Goal: Task Accomplishment & Management: Manage account settings

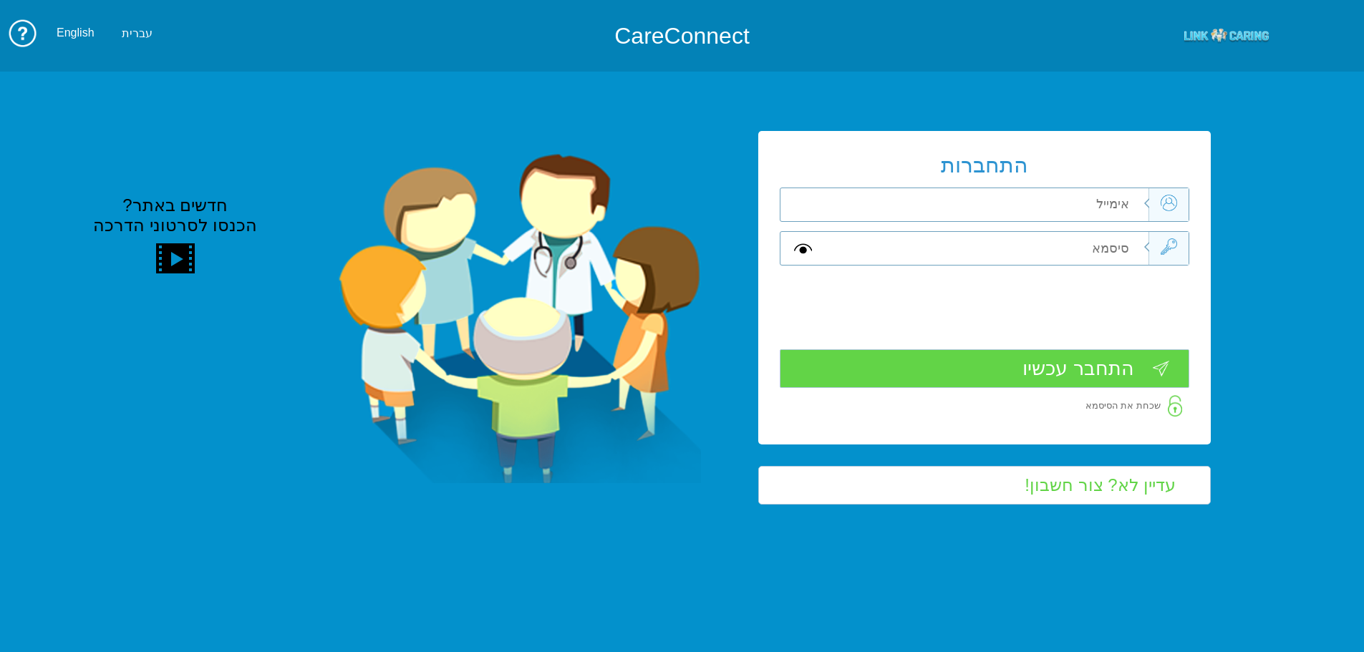
click at [1046, 210] on input "text" at bounding box center [986, 204] width 323 height 33
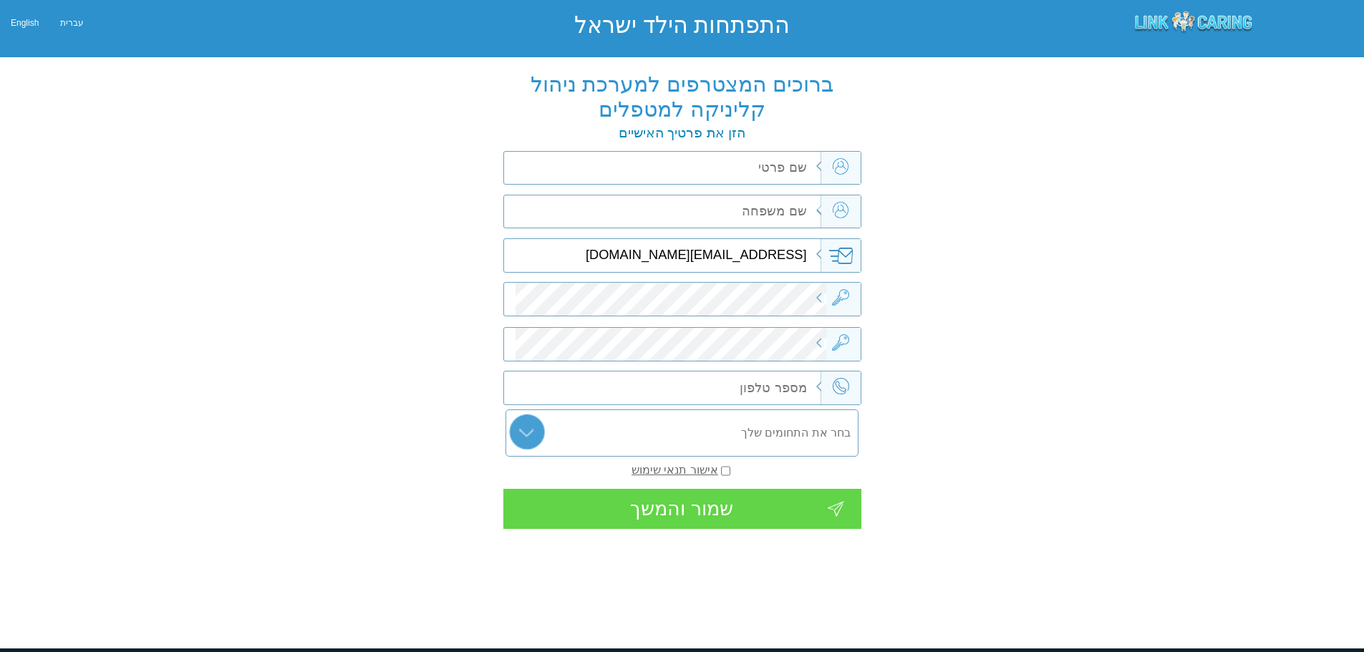
click at [774, 171] on input "text" at bounding box center [670, 168] width 311 height 33
type input "עינב"
click at [791, 218] on input "text" at bounding box center [670, 211] width 311 height 33
type input "דוקטור"
click at [793, 374] on input "text" at bounding box center [670, 387] width 311 height 33
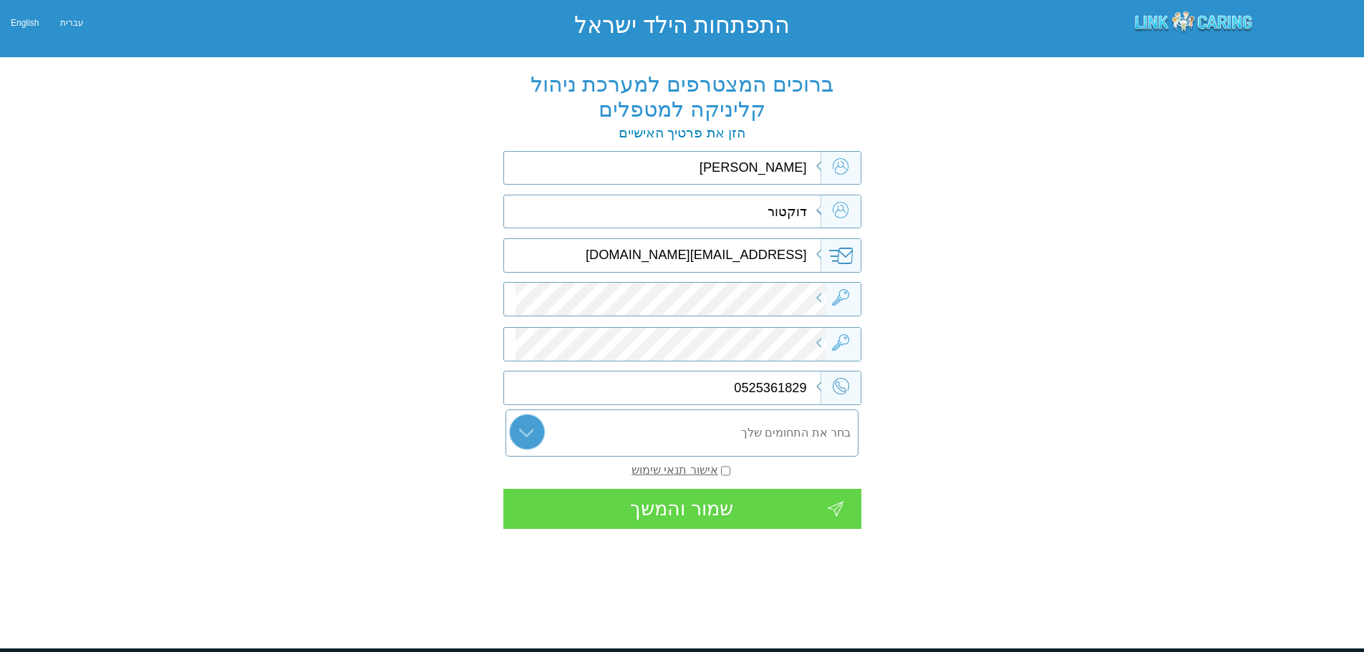
type input "0525361829"
click at [779, 424] on input "text" at bounding box center [682, 432] width 354 height 47
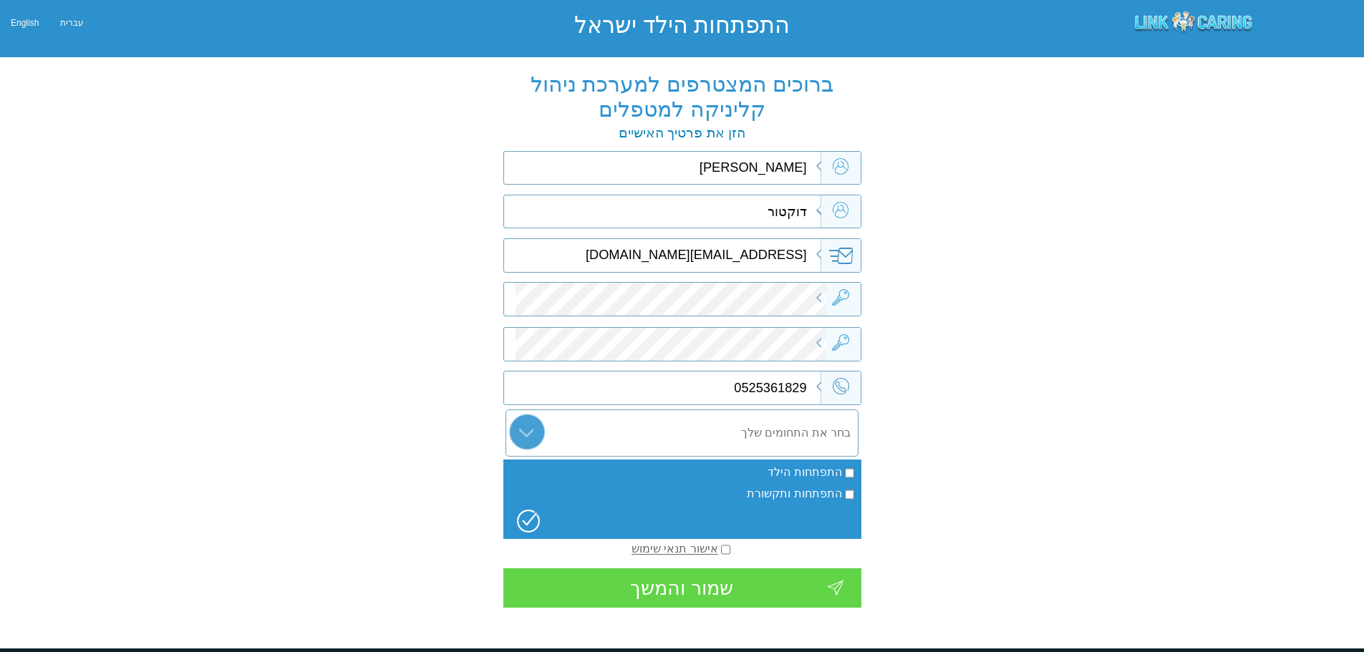
click at [848, 474] on input "התפתחות הילד" at bounding box center [849, 473] width 9 height 16
checkbox input "true"
click at [776, 384] on input "0525361829" at bounding box center [670, 387] width 311 height 33
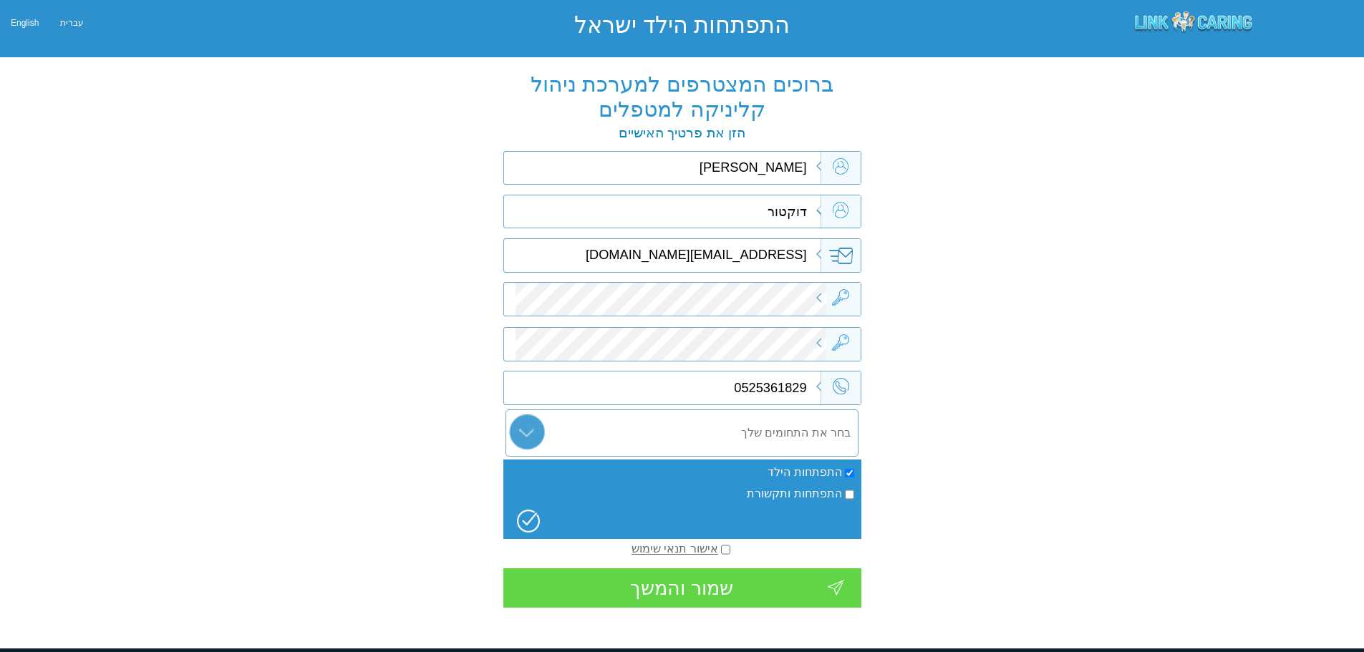
click at [774, 439] on input "text" at bounding box center [682, 432] width 354 height 47
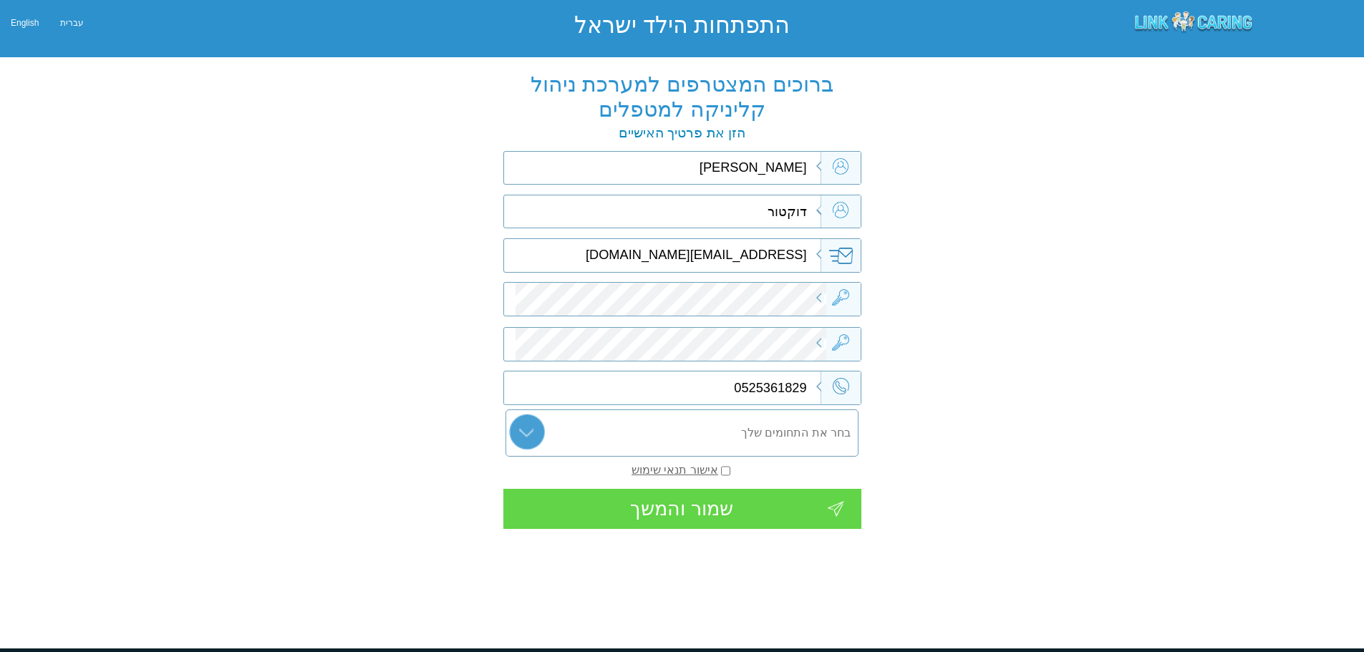
click at [1024, 451] on div "ברוכים המצטרפים למערכת ניהול קליניקה למטפלים נא הזן את סיסמתך למערכת ברוכים המצ…" at bounding box center [682, 307] width 1364 height 487
click at [727, 465] on input "checkbox" at bounding box center [725, 471] width 9 height 16
checkbox input "true"
click at [769, 407] on div "התפתחות הילד התפתחות ותקשורת התפתחות הילד התפתחות ותקשורת" at bounding box center [682, 433] width 358 height 54
click at [1028, 317] on div "ברוכים המצטרפים למערכת ניהול קליניקה למטפלים נא הזן את סיסמתך למערכת ברוכים המצ…" at bounding box center [682, 307] width 1364 height 487
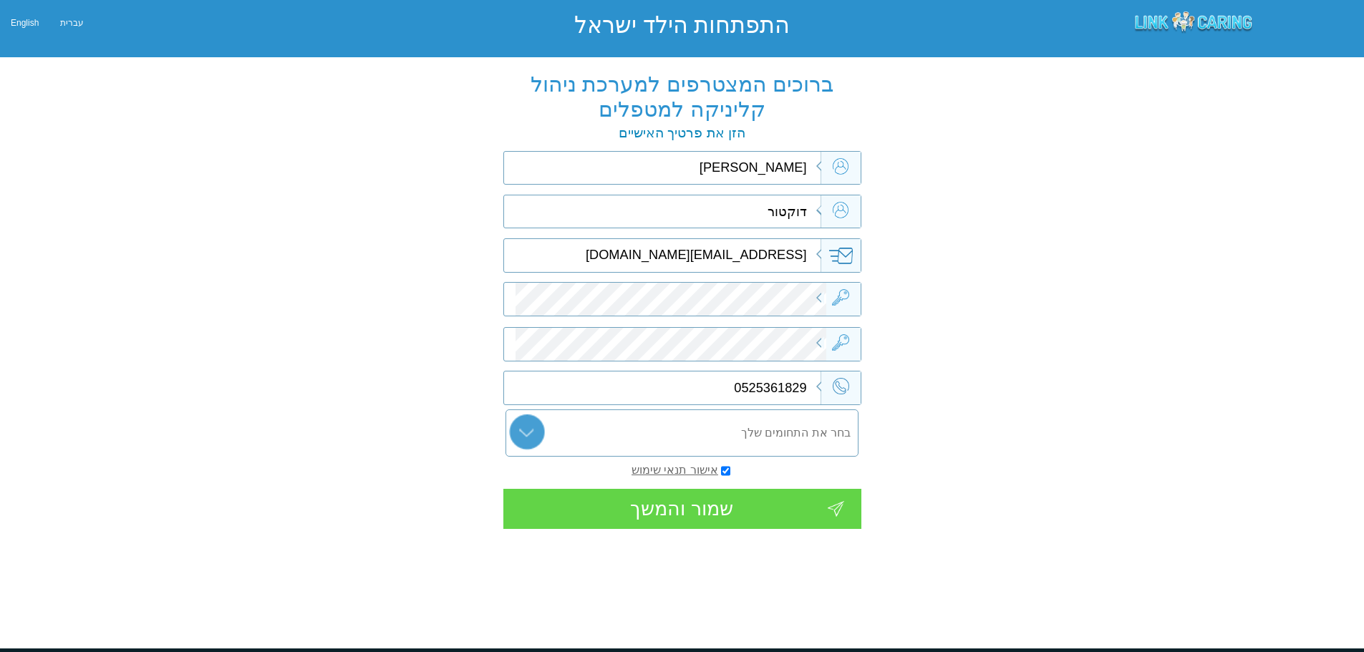
click at [655, 499] on div "שמור והמשך" at bounding box center [682, 509] width 358 height 40
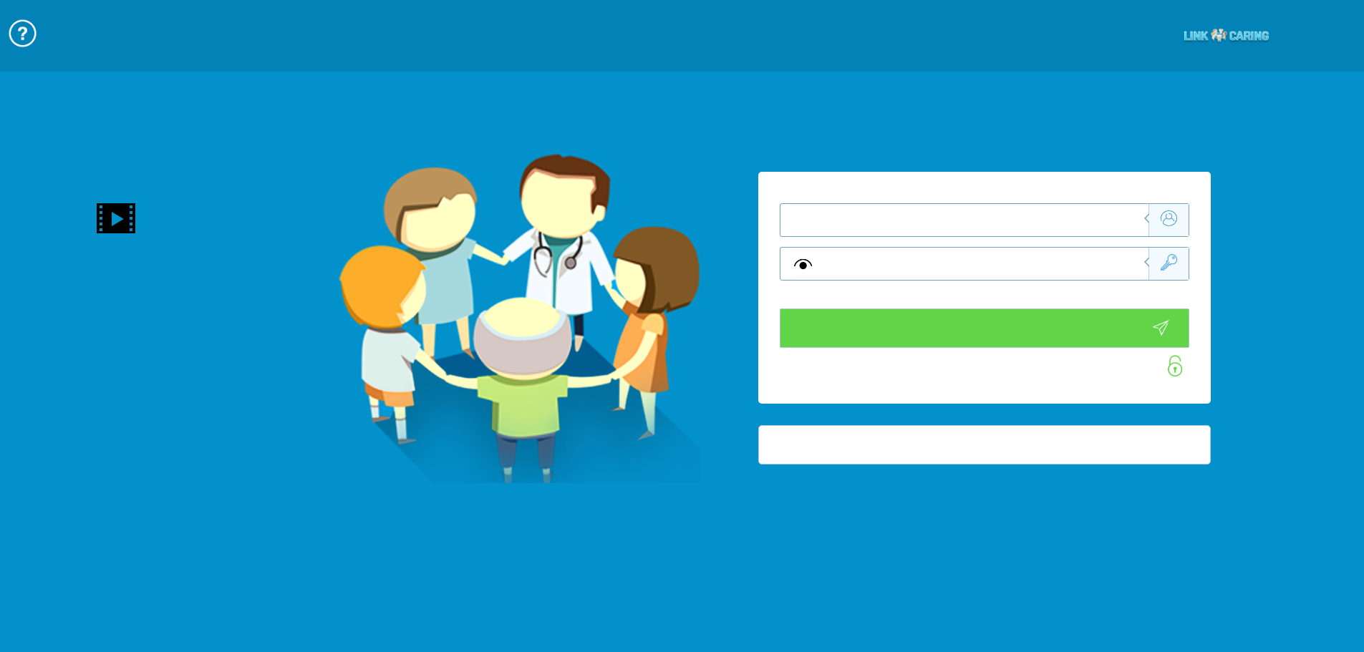
type input "התחבר עכשיו"
type input "עדיין לא? צור חשבון!"
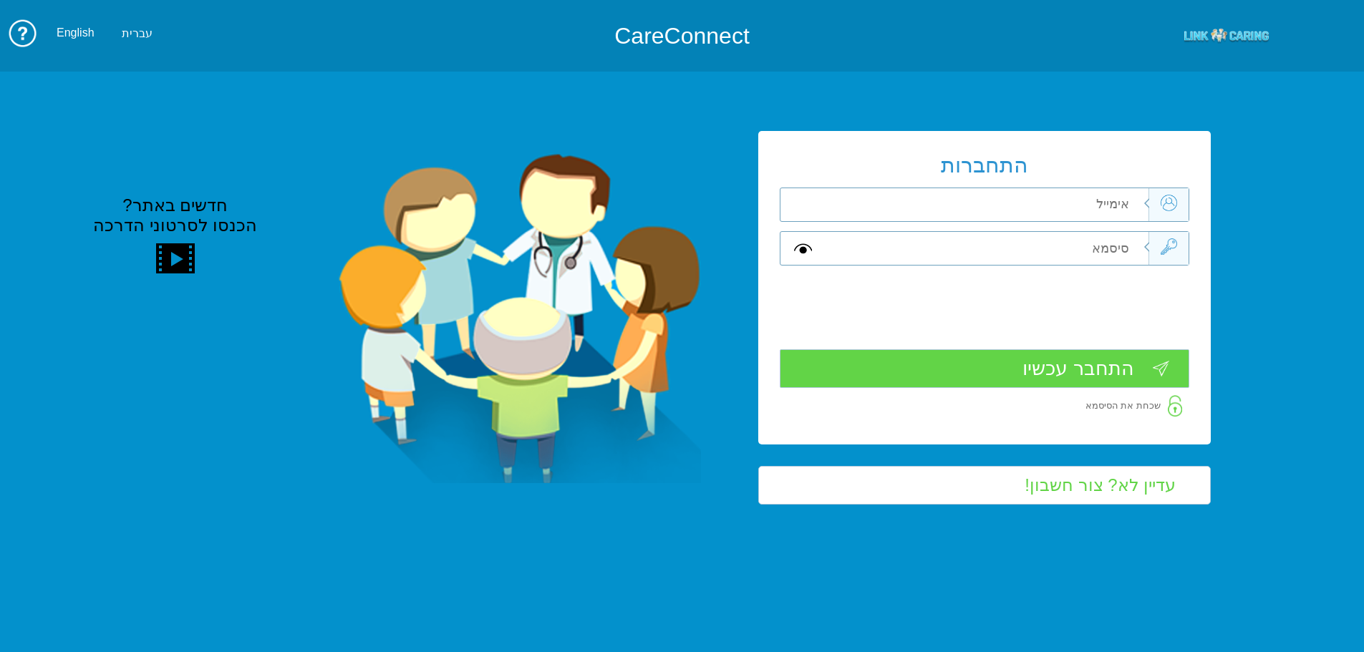
click at [895, 210] on input "text" at bounding box center [986, 204] width 323 height 33
click at [913, 198] on input "text" at bounding box center [986, 204] width 323 height 33
type input "libat@primesec.co.il"
click at [1093, 257] on input "text" at bounding box center [986, 248] width 323 height 33
type input "A"
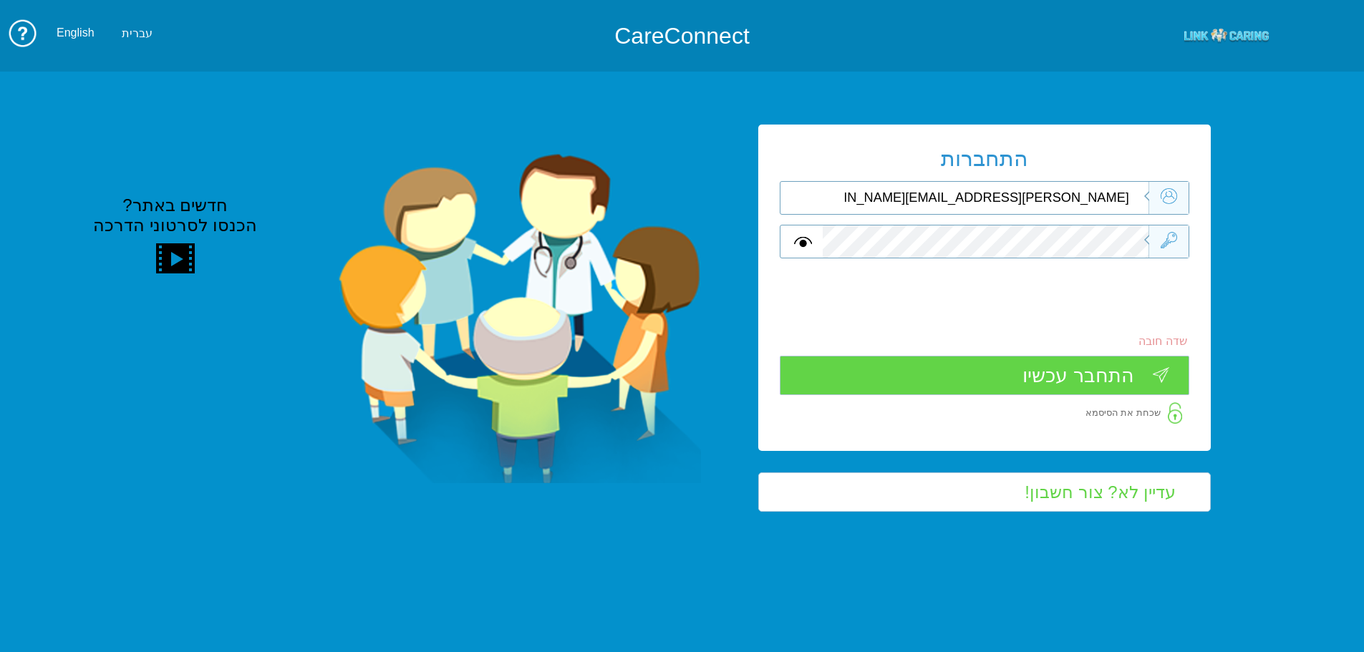
click at [1120, 387] on input "התחבר עכשיו" at bounding box center [983, 375] width 409 height 39
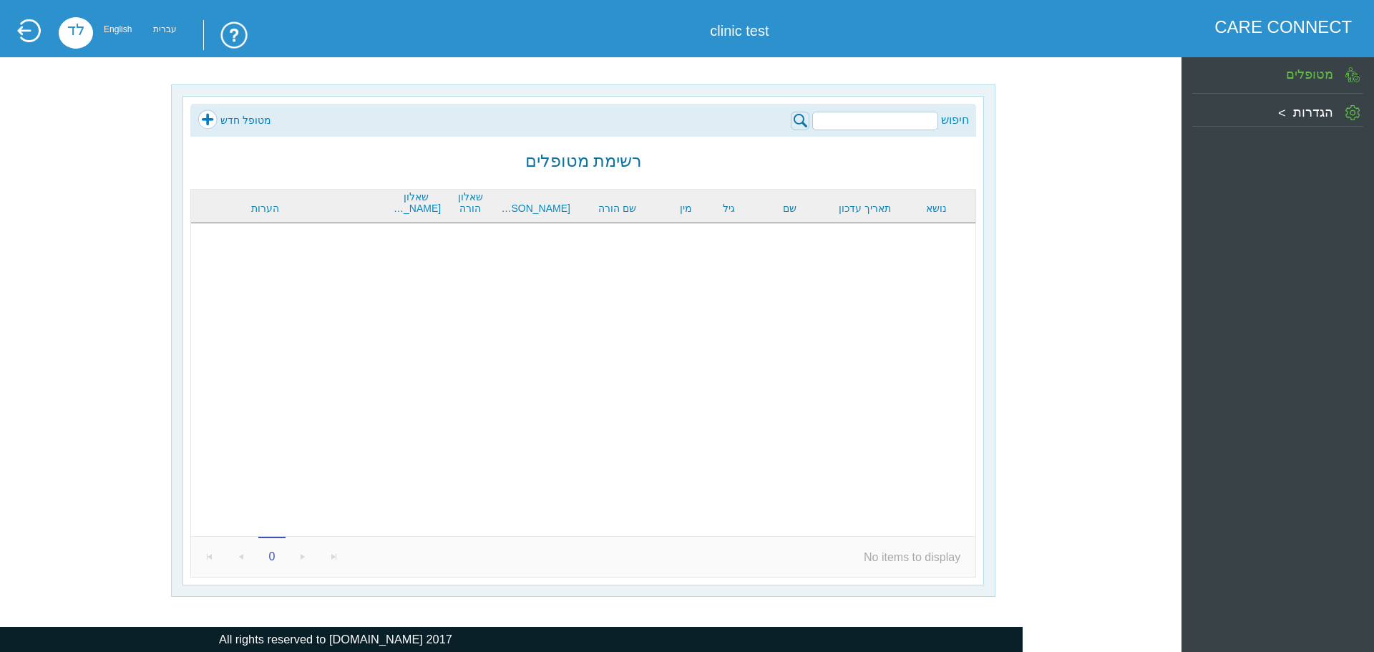
click at [1253, 122] on li "הגדרות פרטים אישיים [PERSON_NAME] צוות המרפאה" at bounding box center [1277, 110] width 171 height 33
click at [64, 34] on div "לד" at bounding box center [76, 32] width 34 height 31
click at [67, 34] on div "לד" at bounding box center [76, 32] width 34 height 31
click at [29, 32] on link at bounding box center [28, 31] width 25 height 26
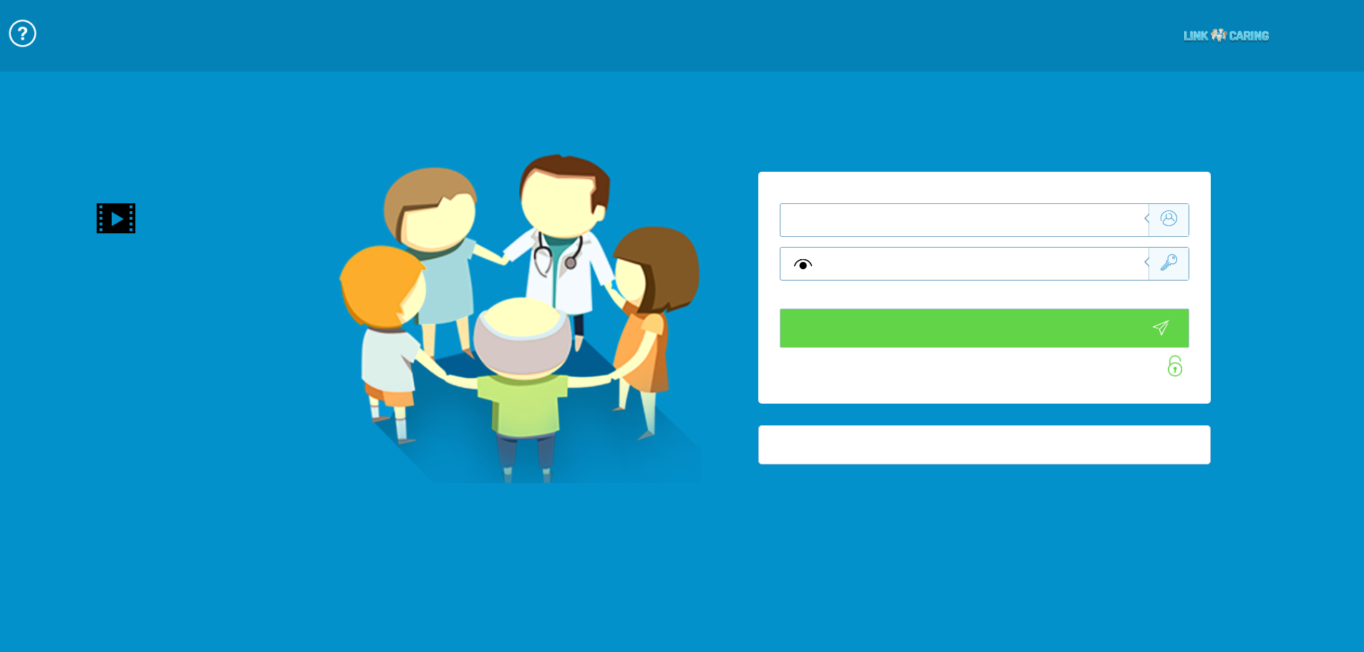
type input "התחבר עכשיו"
type input "עדיין לא? צור חשבון!"
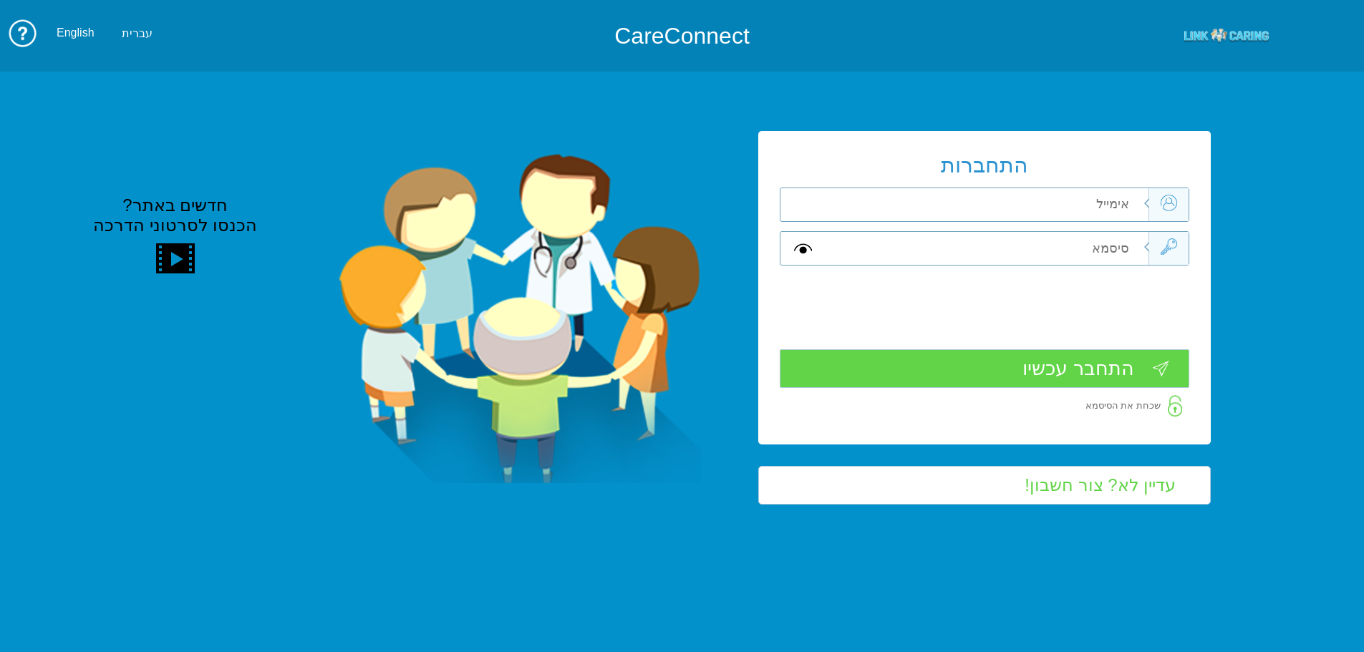
click at [1068, 197] on input "text" at bounding box center [986, 204] width 323 height 33
type input "lev@primesec.co.il"
click at [1087, 253] on input "text" at bounding box center [986, 248] width 323 height 33
type input "A"
click at [1030, 358] on input "התחבר עכשיו" at bounding box center [983, 368] width 409 height 39
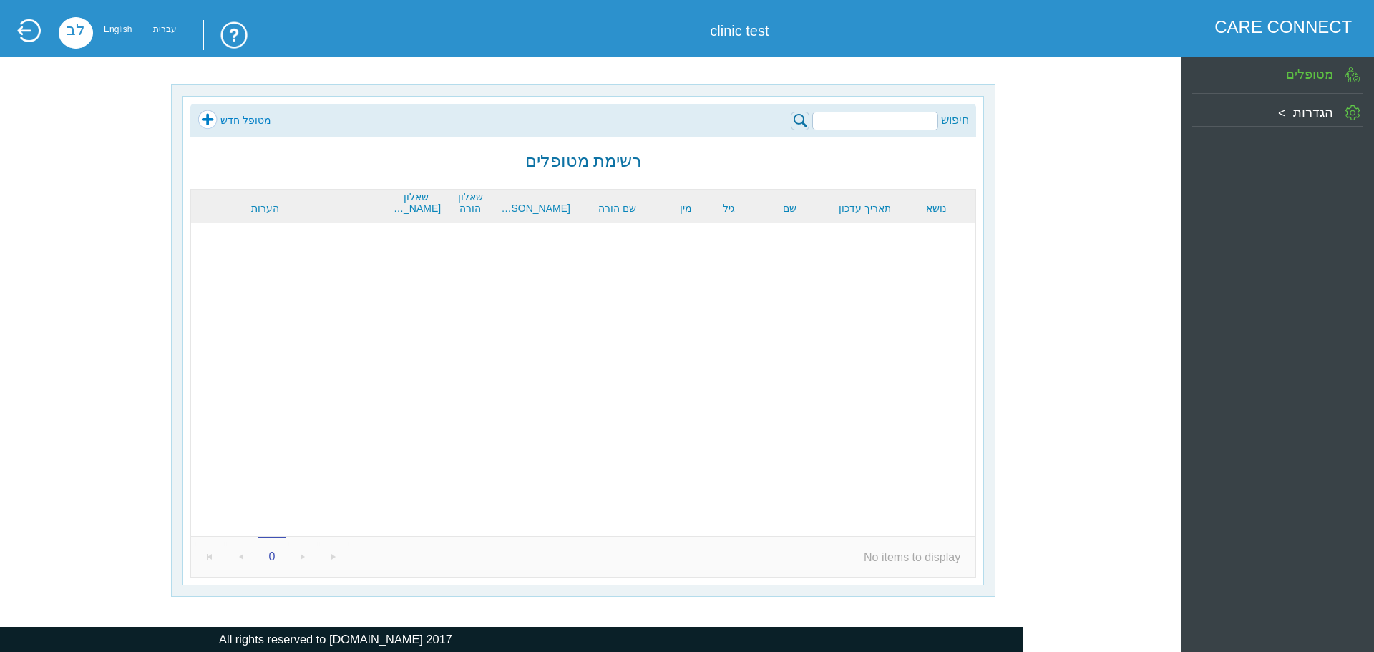
click at [235, 122] on link "מטופל חדש" at bounding box center [235, 120] width 74 height 21
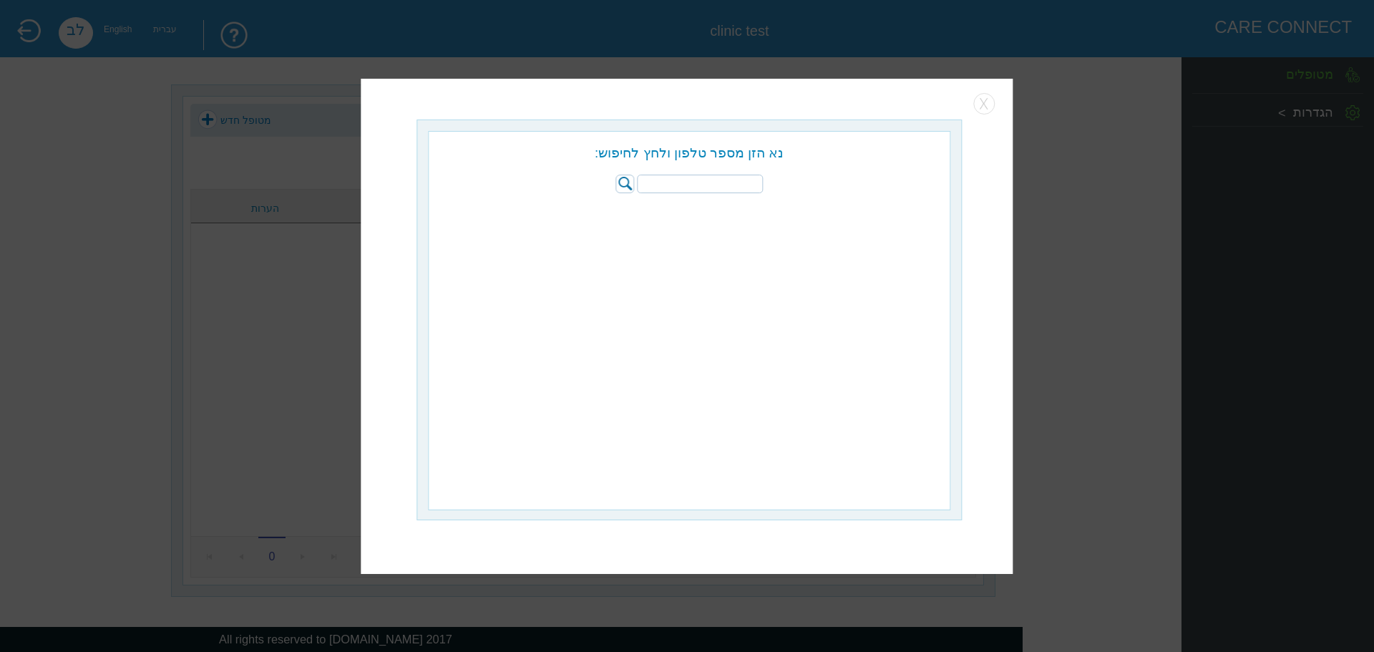
click at [673, 180] on input "search" at bounding box center [700, 184] width 126 height 19
type input "05323456785"
drag, startPoint x: 972, startPoint y: 110, endPoint x: 986, endPoint y: 105, distance: 14.5
click at [973, 109] on div at bounding box center [687, 109] width 573 height 9
click at [998, 99] on div "נא הזן מספר טלפון ולחץ לחיפוש: 05323456785 הערך שהוזן לא תקין קישור למרפאה הוסף…" at bounding box center [687, 325] width 652 height 495
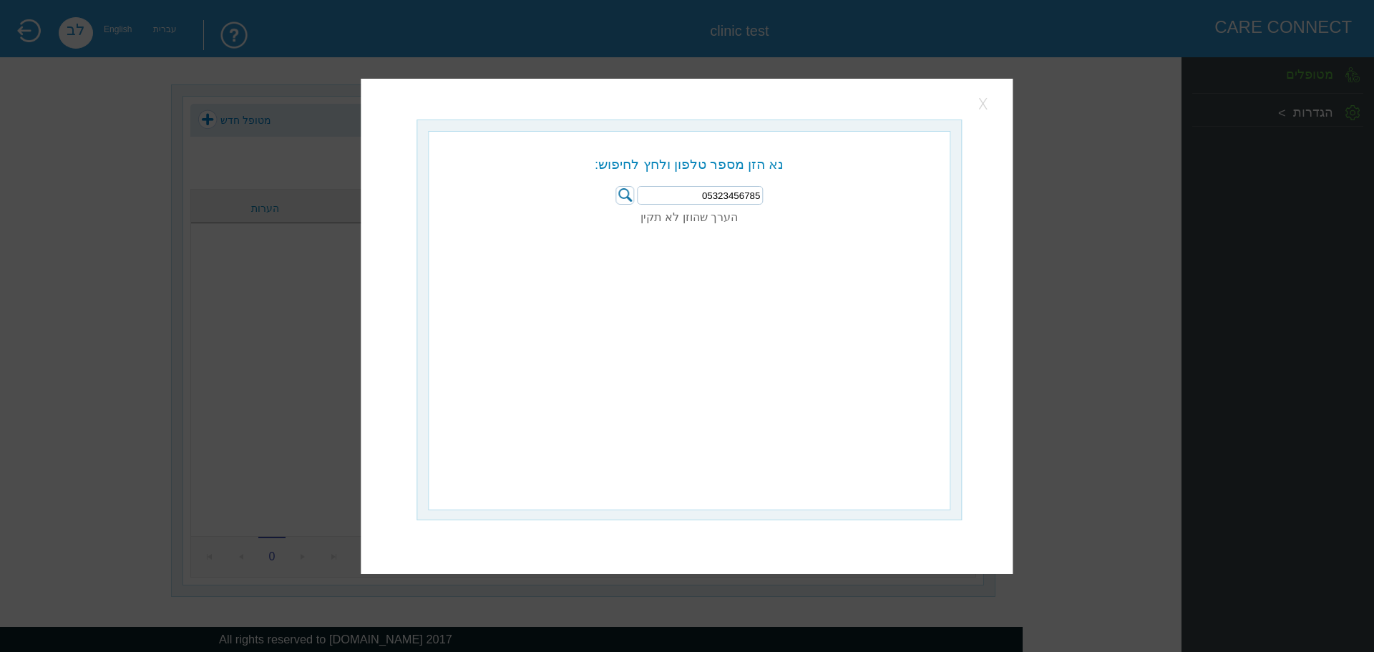
click at [990, 94] on button "button" at bounding box center [984, 103] width 21 height 21
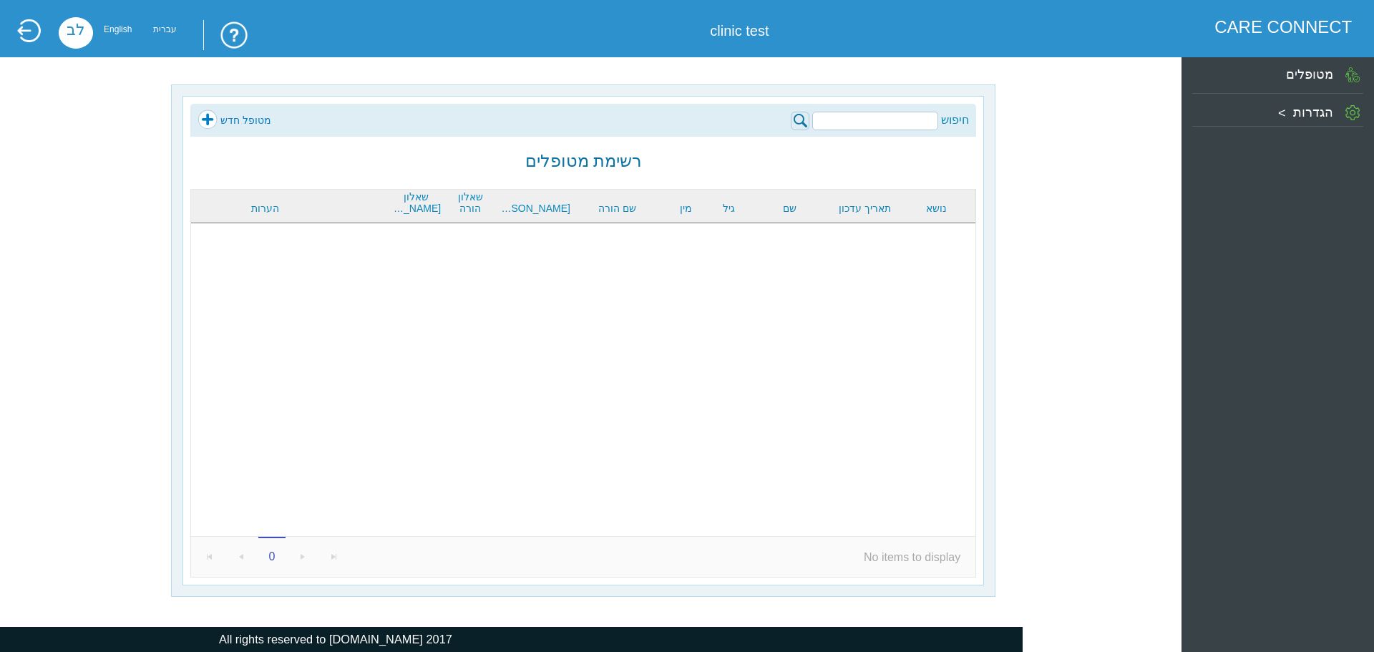
click at [207, 122] on link "מטופל חדש" at bounding box center [235, 120] width 74 height 21
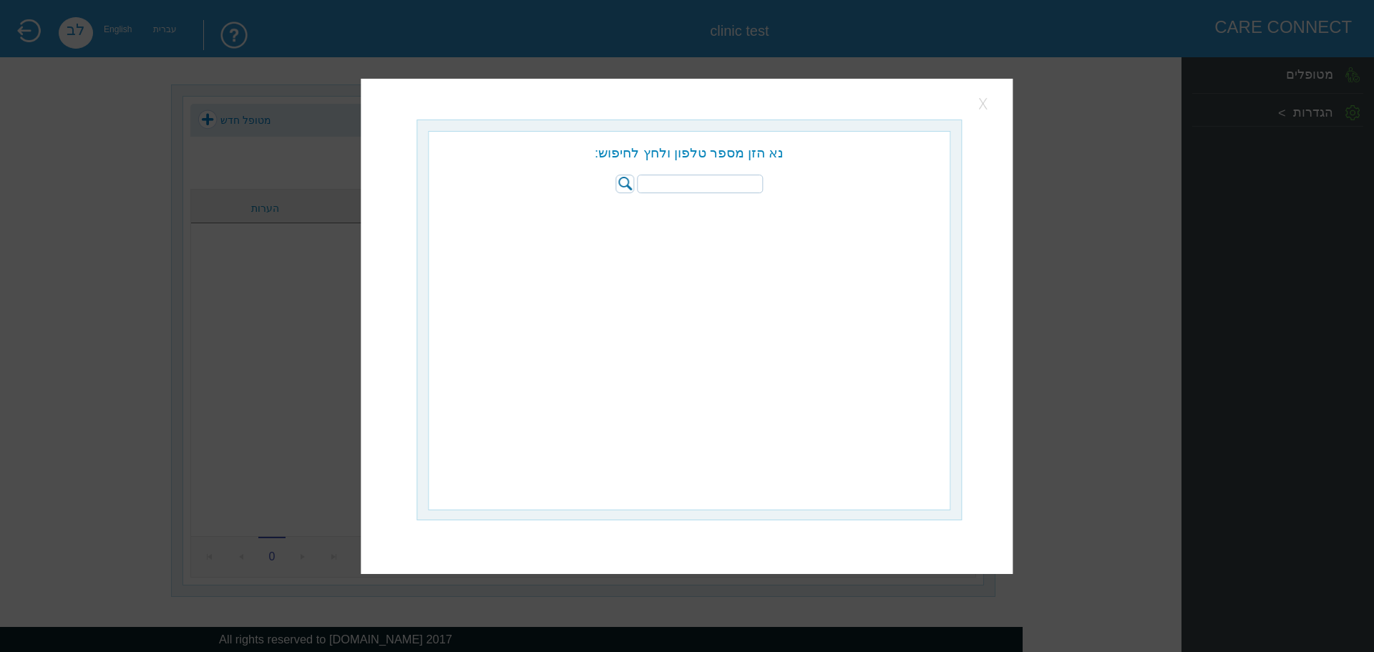
click at [985, 105] on button "button" at bounding box center [984, 103] width 21 height 21
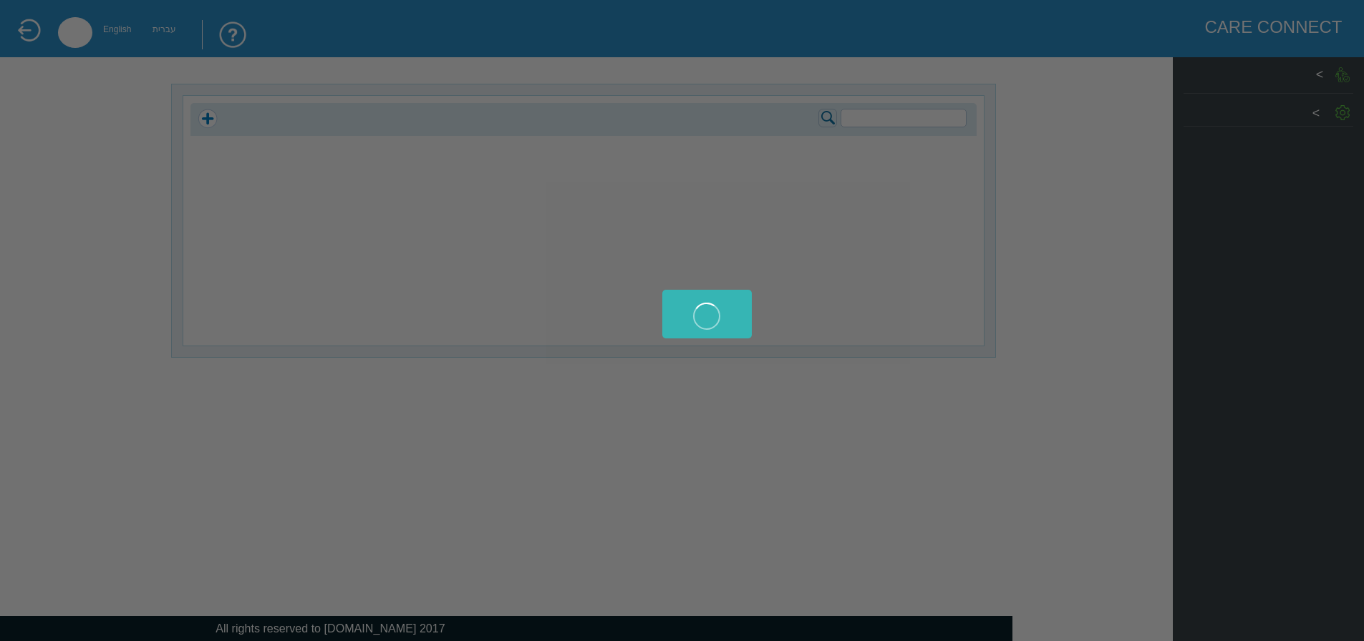
click at [1332, 87] on div at bounding box center [682, 320] width 1364 height 641
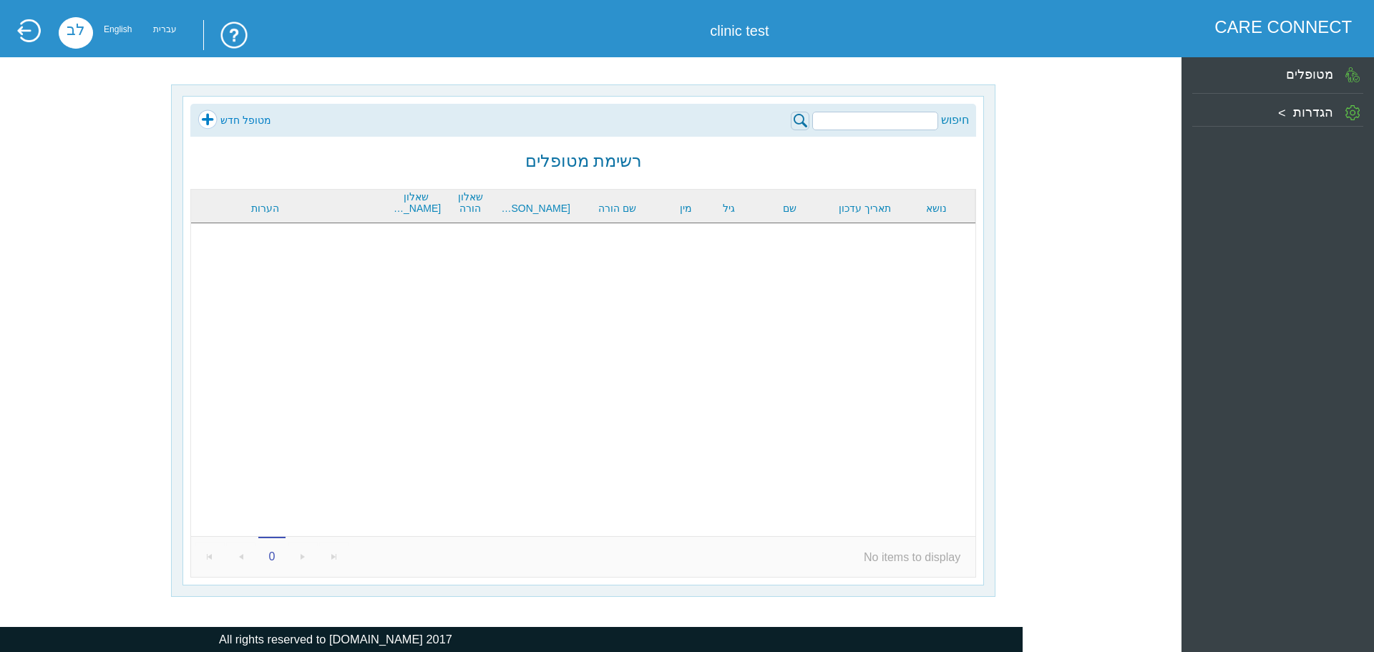
click at [1316, 110] on label "הגדרות" at bounding box center [1313, 112] width 40 height 14
click at [208, 118] on link "מטופל חדש" at bounding box center [235, 120] width 74 height 21
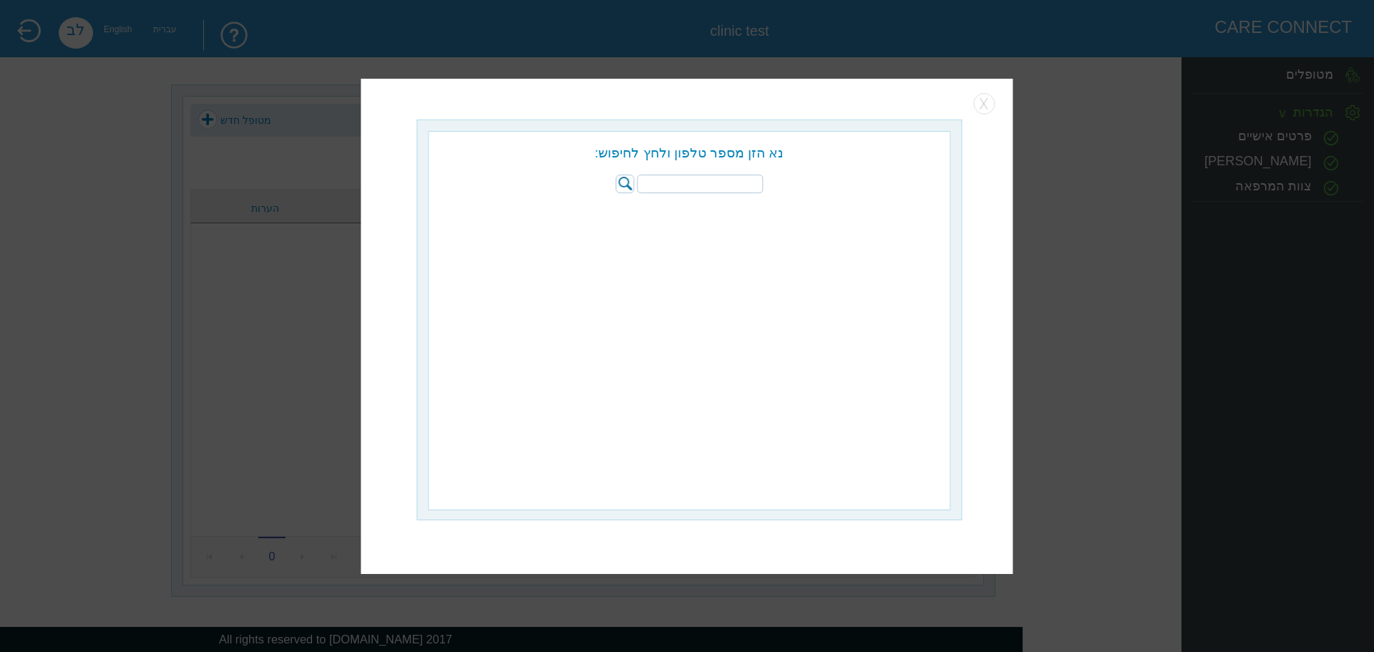
click at [1102, 208] on div at bounding box center [687, 326] width 1374 height 652
click at [986, 102] on button "button" at bounding box center [984, 103] width 21 height 21
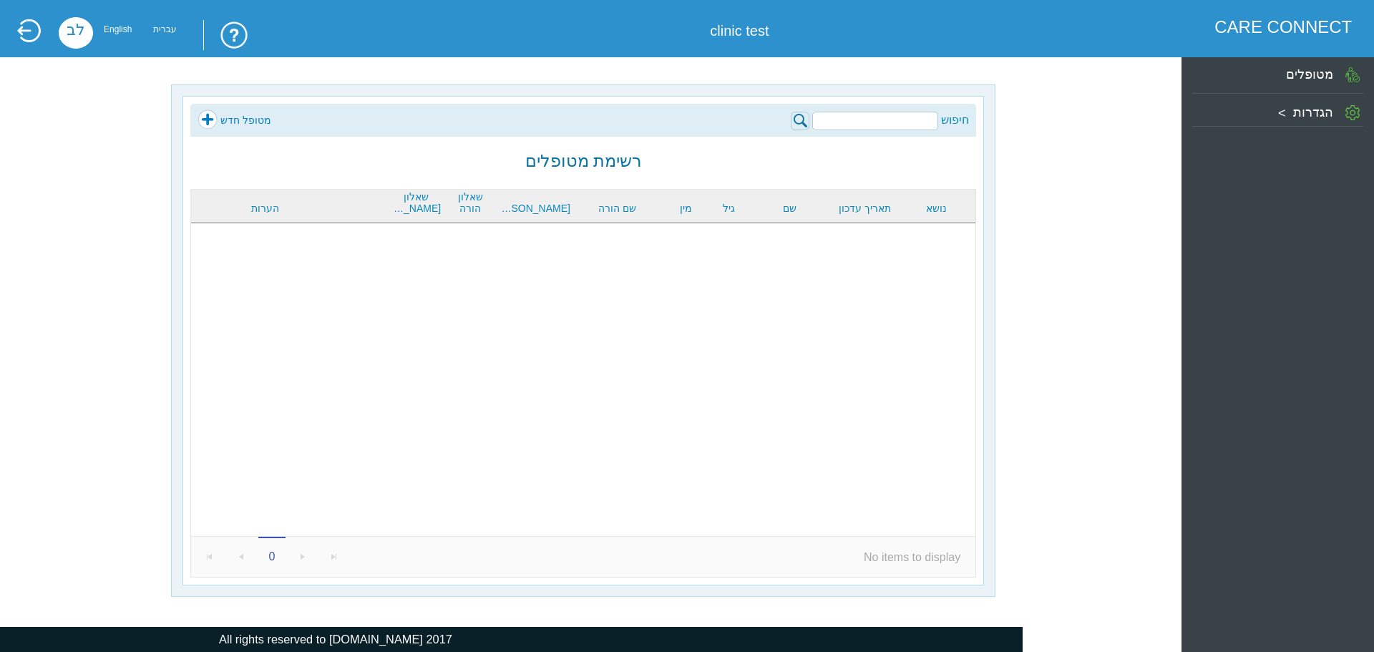
click at [1324, 113] on label "הגדרות" at bounding box center [1313, 112] width 40 height 14
click at [1309, 138] on label "פרטים אישיים" at bounding box center [1275, 136] width 74 height 14
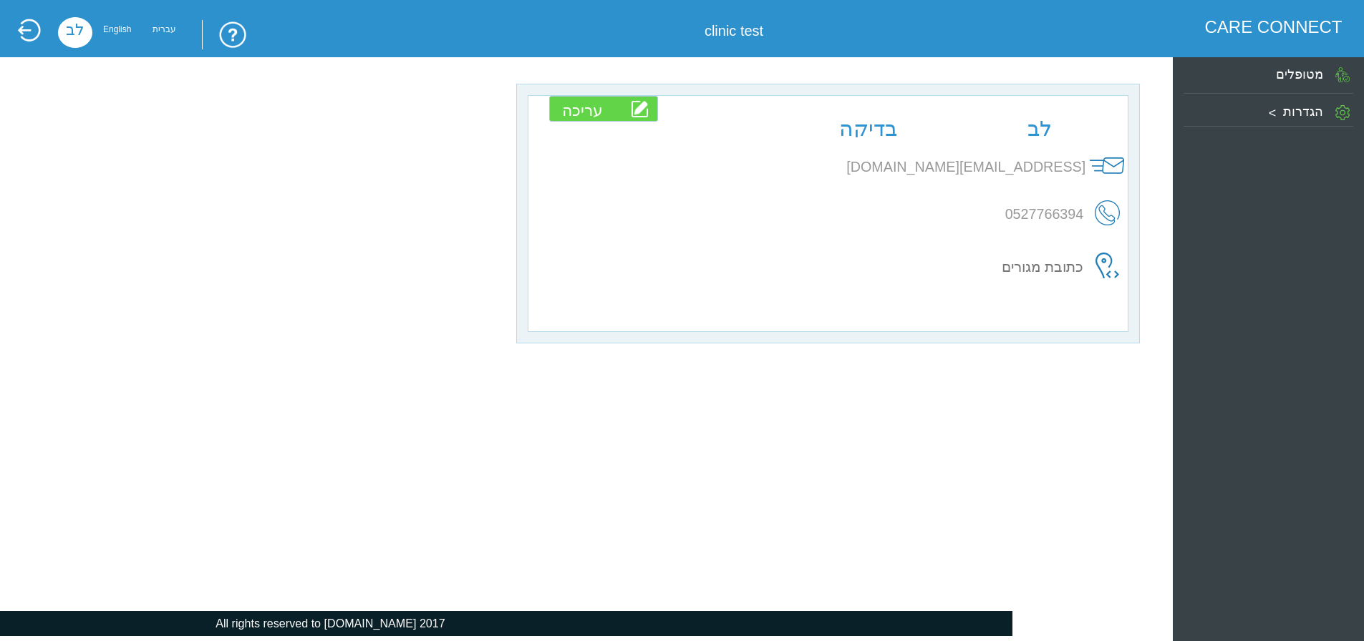
click at [1267, 120] on div "הגדרות" at bounding box center [1268, 109] width 170 height 25
click at [1270, 165] on label "[PERSON_NAME]" at bounding box center [1248, 161] width 105 height 14
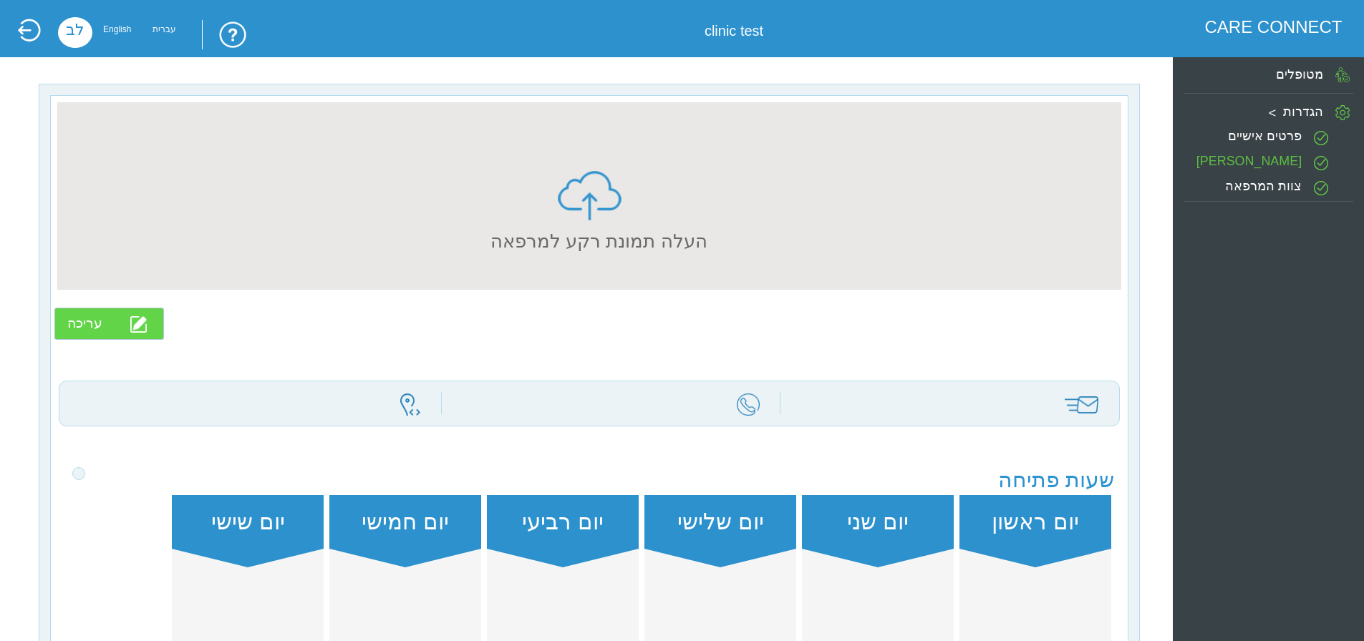
type input "clinic test"
type input "[EMAIL_ADDRESS][DOMAIN_NAME]"
type input "0507654321"
type input "test1"
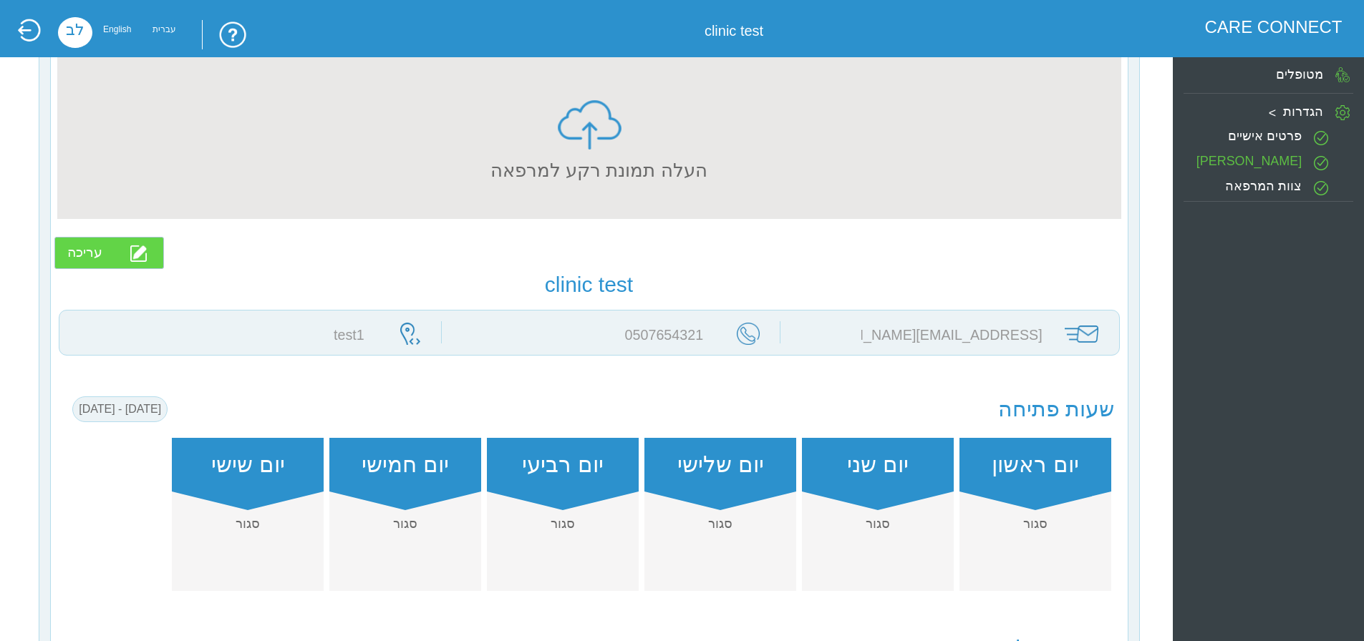
scroll to position [72, 0]
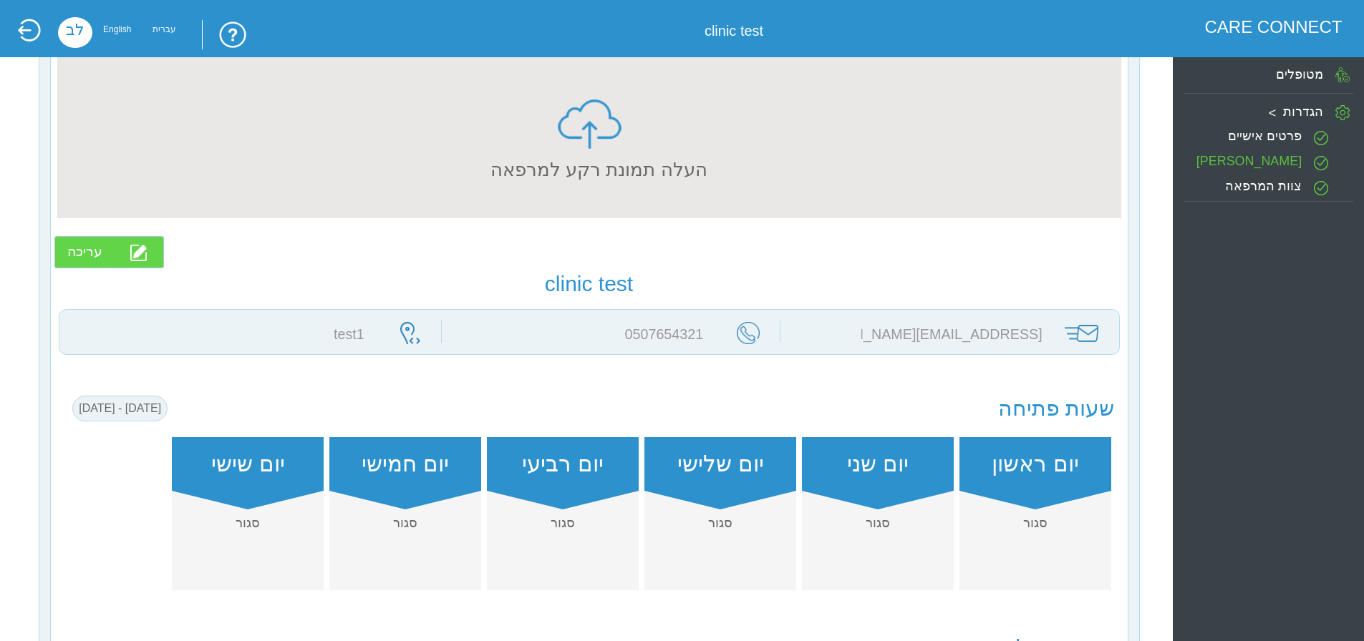
click at [530, 470] on div "יום רביעי" at bounding box center [563, 464] width 152 height 54
click at [146, 259] on input "עריכה" at bounding box center [108, 252] width 109 height 32
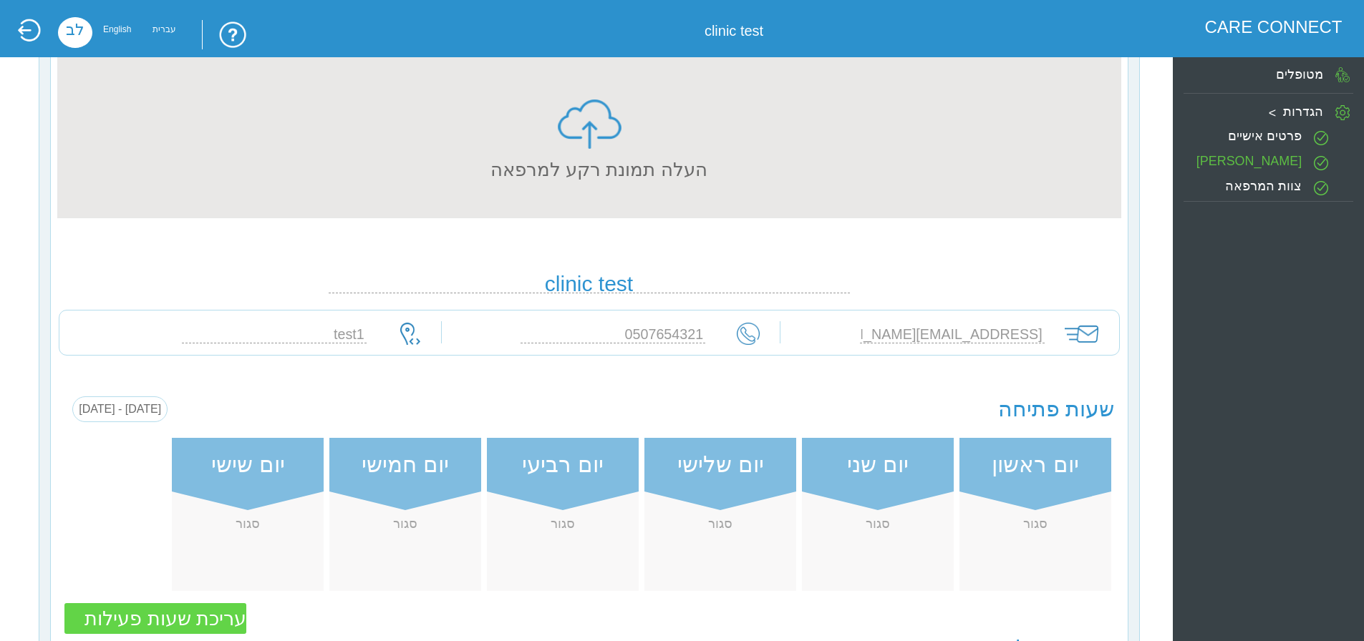
click at [630, 344] on input "0507654321" at bounding box center [612, 335] width 185 height 18
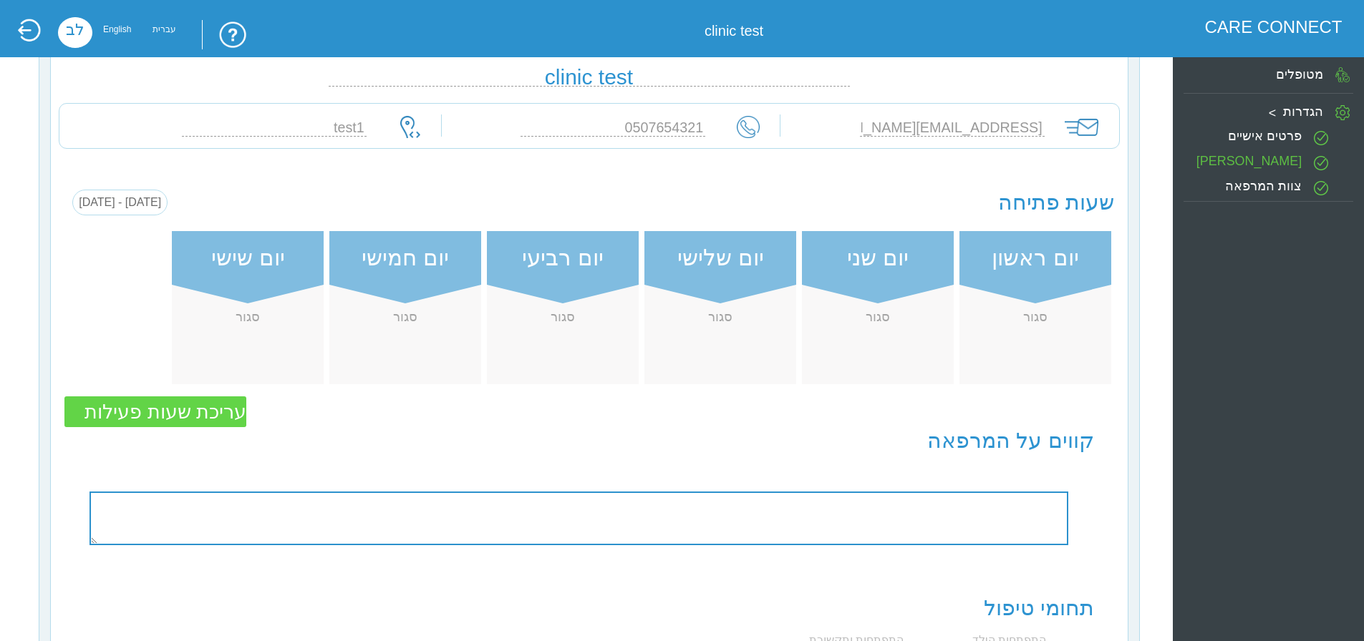
scroll to position [286, 0]
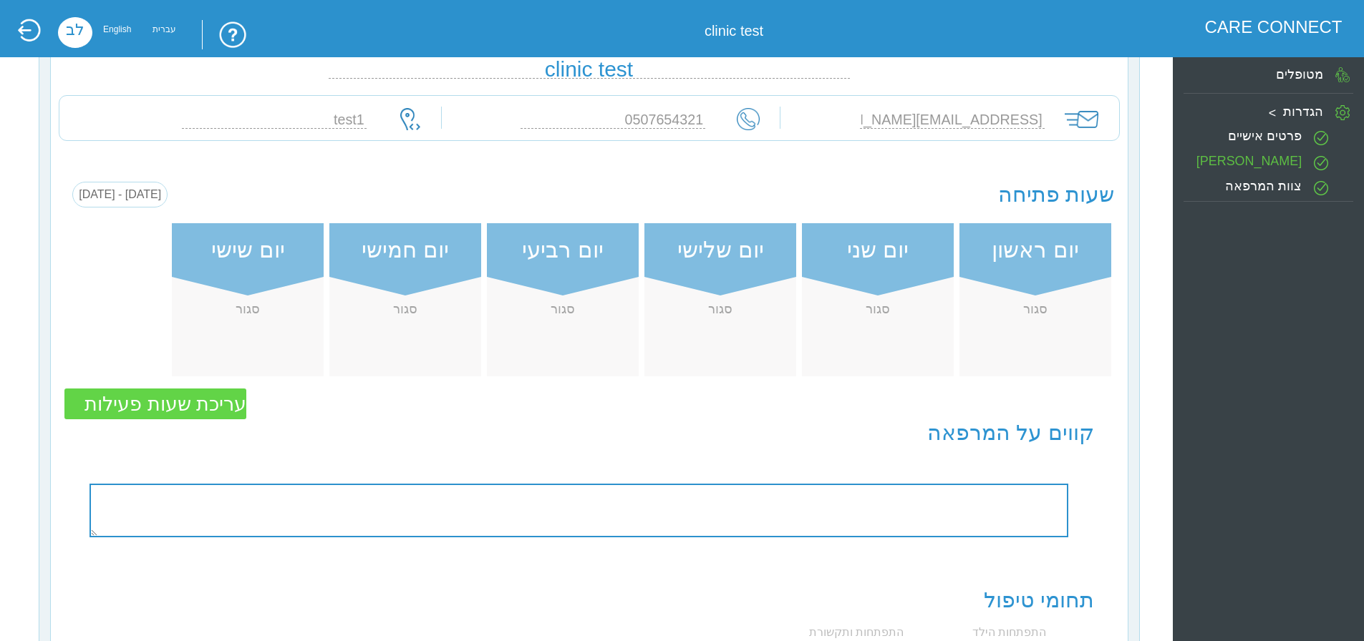
click at [922, 121] on input "[EMAIL_ADDRESS][DOMAIN_NAME]" at bounding box center [952, 120] width 185 height 18
type input "[PERSON_NAME]"
click at [99, 340] on div "יום ראשון סגור יום שני סגור יום שלישי סגור יום רביעי סגור יום חמישי סגור יום שי…" at bounding box center [588, 281] width 1049 height 198
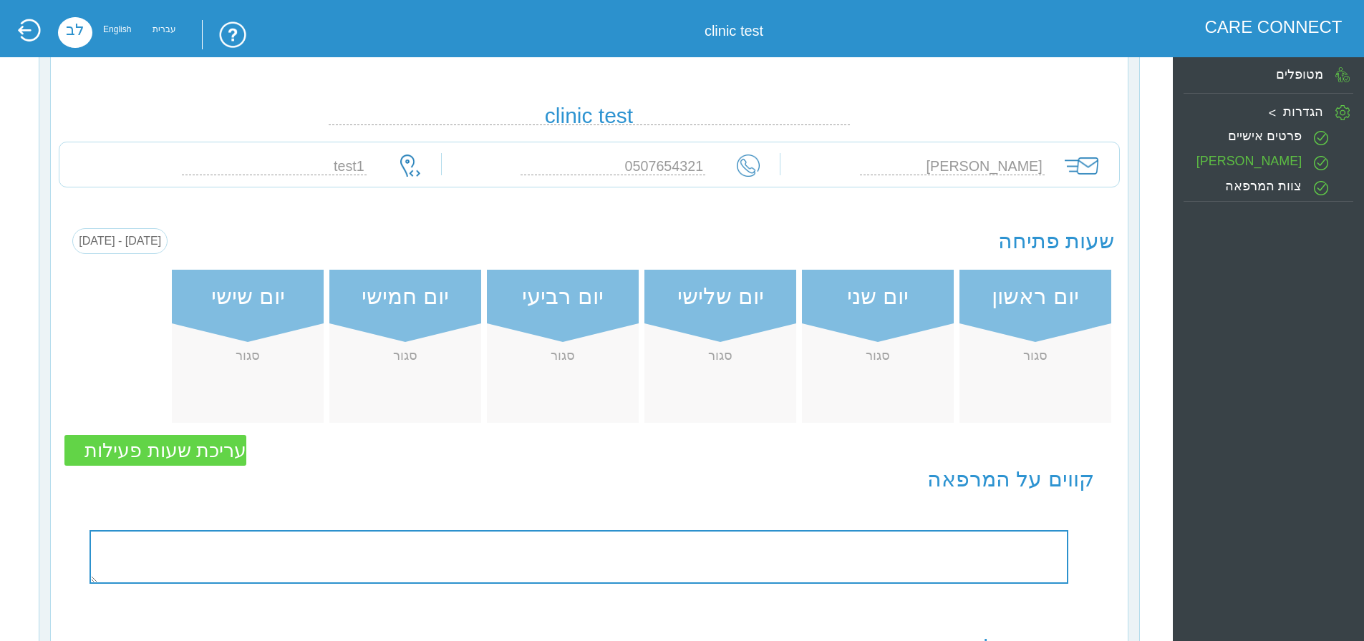
scroll to position [215, 0]
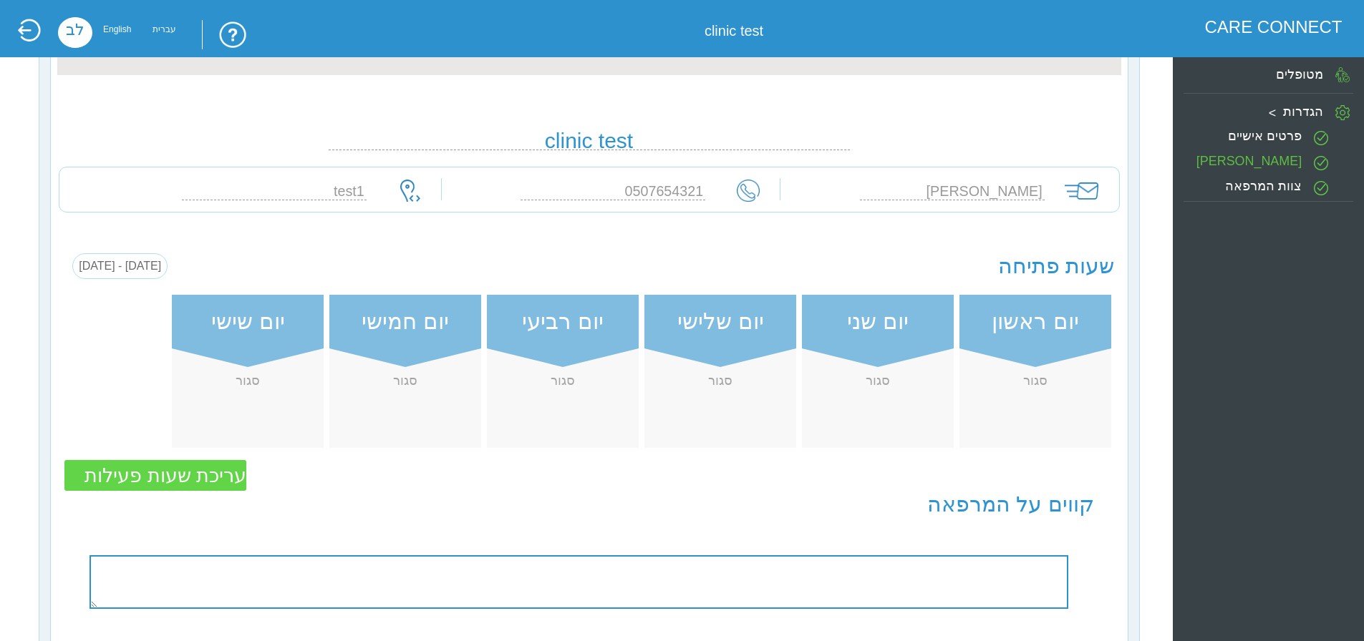
click at [181, 486] on input "עריכת שעות פעילות" at bounding box center [155, 475] width 183 height 31
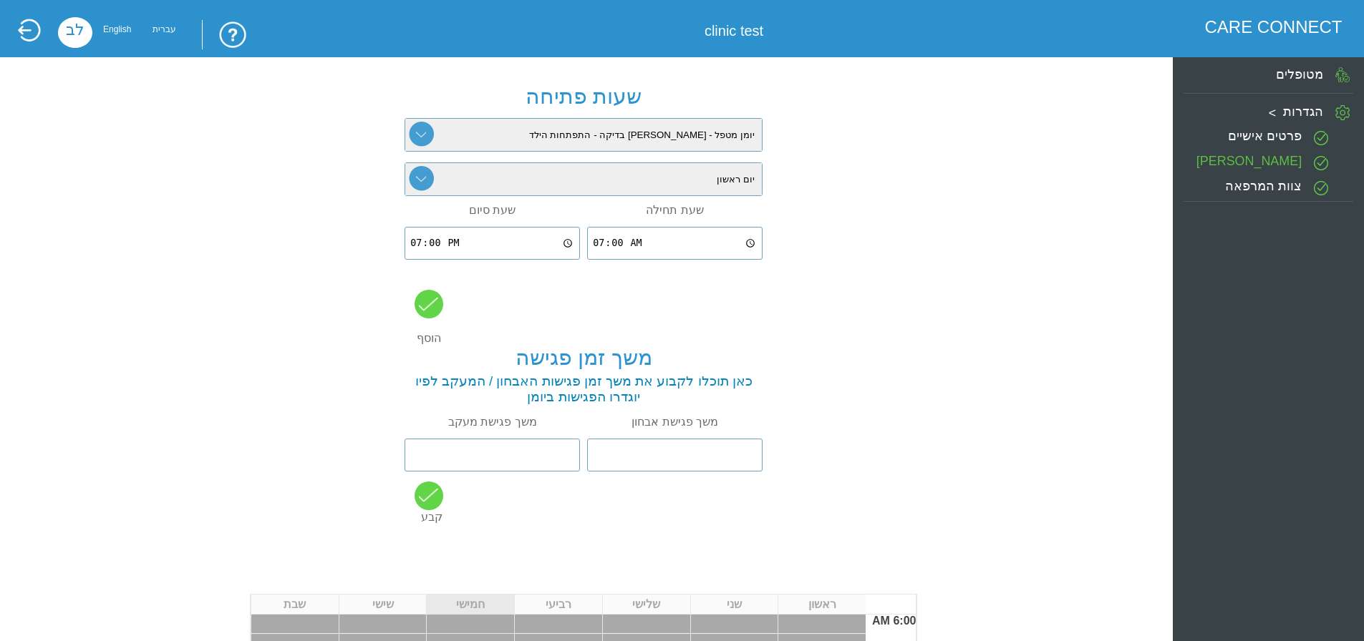
click at [593, 254] on input "07:00" at bounding box center [674, 244] width 165 height 32
click at [599, 248] on input "07:00" at bounding box center [674, 244] width 165 height 32
click at [752, 247] on input "07:00" at bounding box center [674, 244] width 165 height 32
type input "12:00"
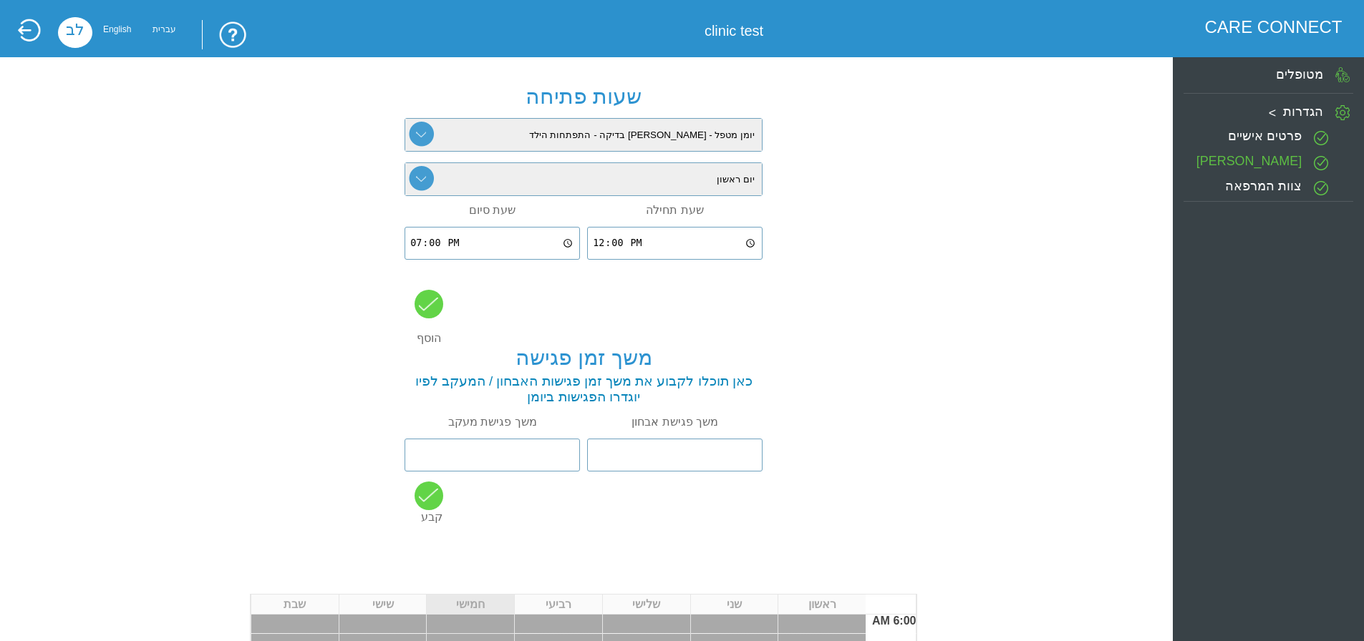
click at [429, 310] on div at bounding box center [428, 304] width 29 height 29
click at [675, 466] on input "number" at bounding box center [675, 455] width 168 height 32
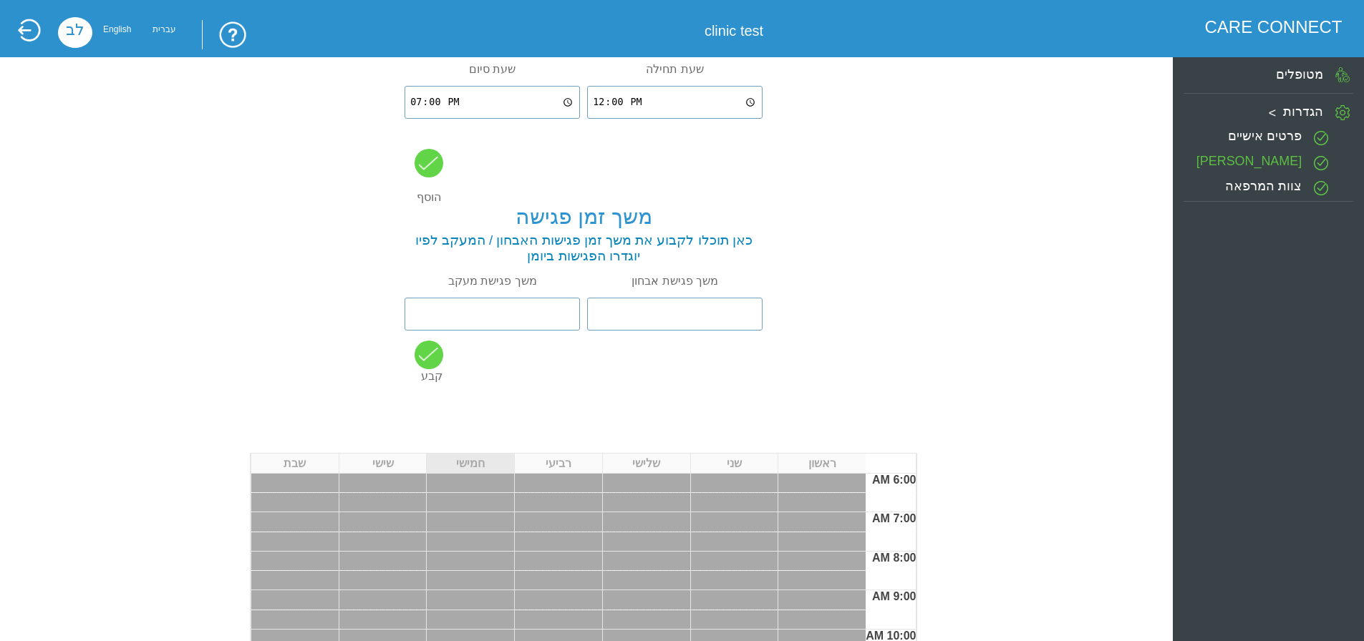
scroll to position [143, 0]
type input "1"
click at [502, 304] on input "number" at bounding box center [492, 312] width 168 height 32
type input "2"
click at [441, 363] on div "קבע" at bounding box center [583, 360] width 358 height 42
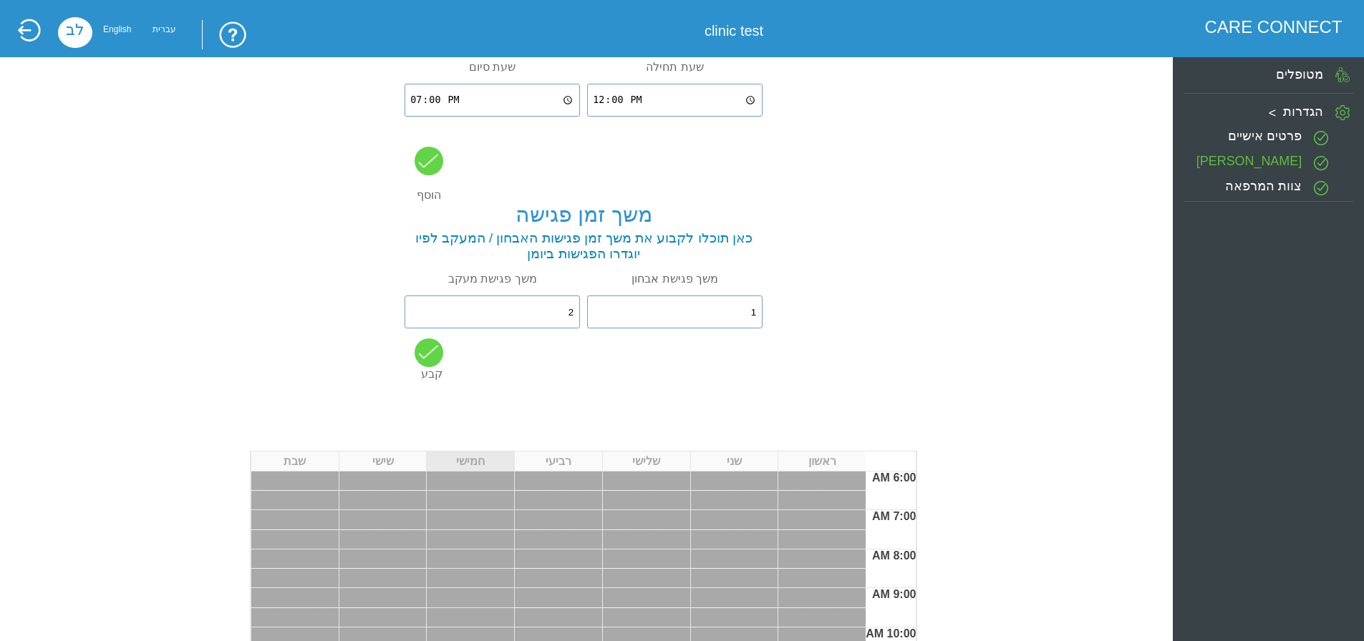
click at [432, 360] on div at bounding box center [428, 353] width 29 height 29
click at [403, 344] on div "שעות פתיחה כאן תוכלו לבחור את יומן שעות פעילות המרפאה או יומן שעות פעילות של מט…" at bounding box center [583, 571] width 1112 height 1261
click at [434, 353] on div at bounding box center [428, 353] width 29 height 29
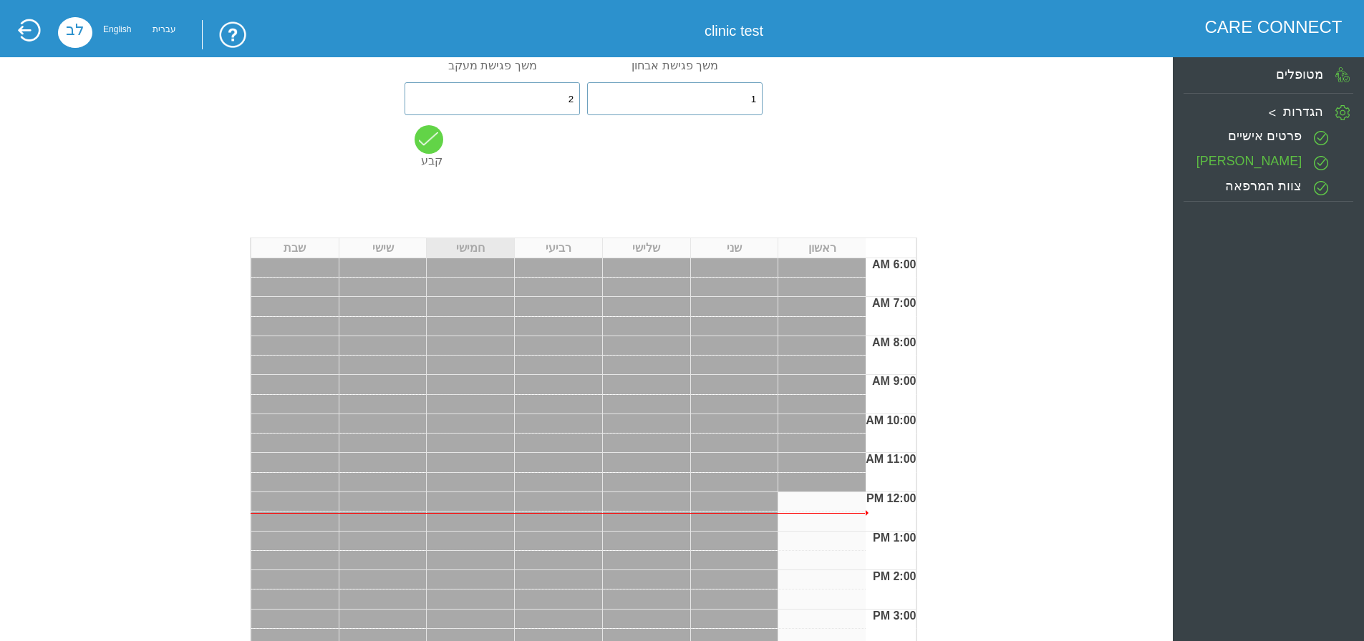
scroll to position [429, 0]
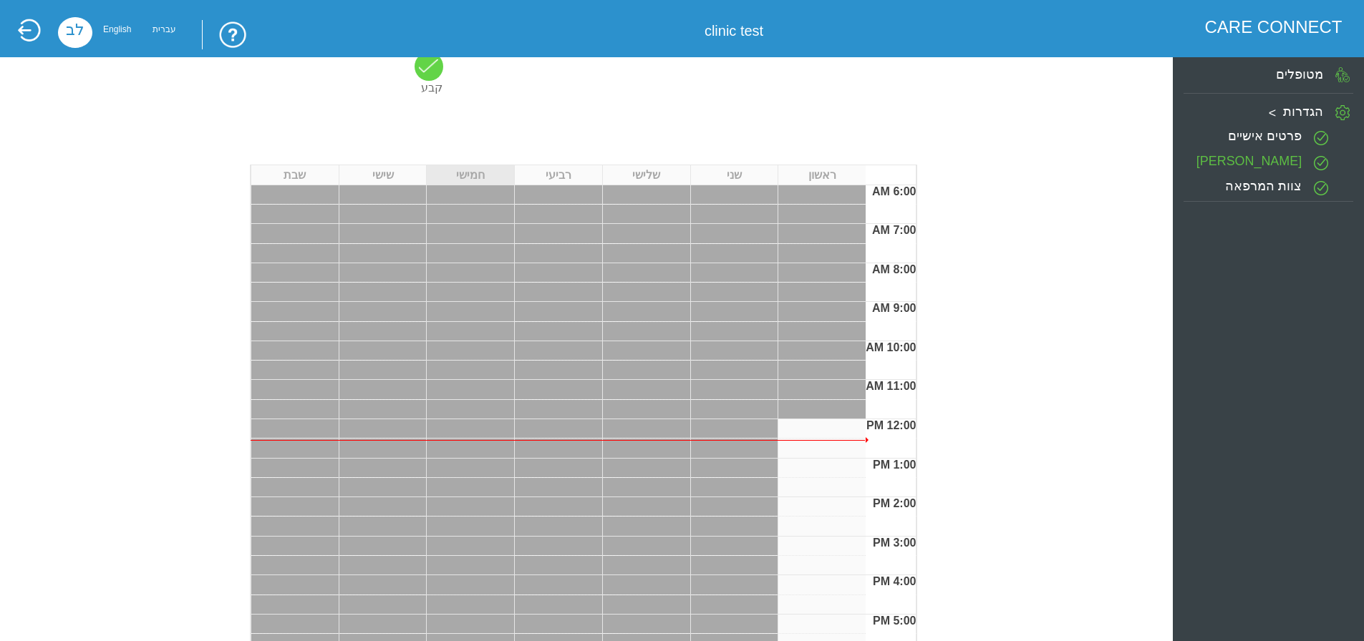
drag, startPoint x: 817, startPoint y: 441, endPoint x: 740, endPoint y: 396, distance: 88.9
click at [751, 404] on div at bounding box center [558, 497] width 615 height 625
click at [821, 474] on div at bounding box center [821, 468] width 87 height 19
click at [821, 475] on div at bounding box center [821, 468] width 87 height 19
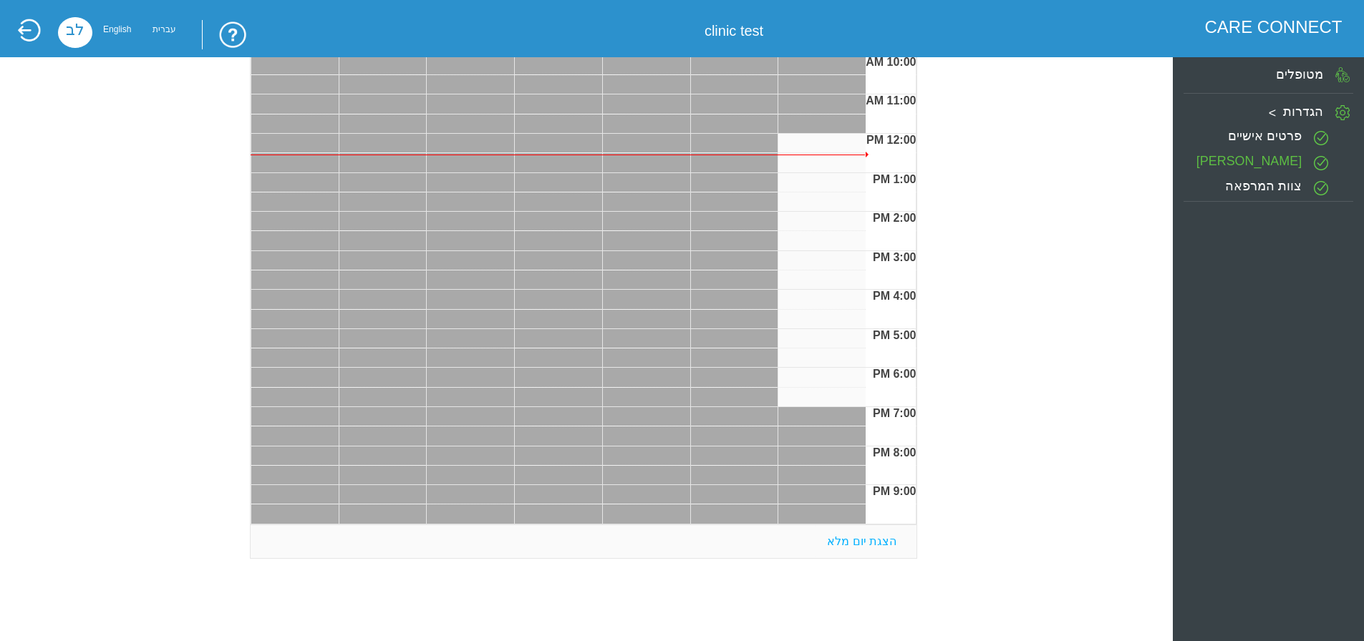
scroll to position [716, 0]
